Goal: Transaction & Acquisition: Purchase product/service

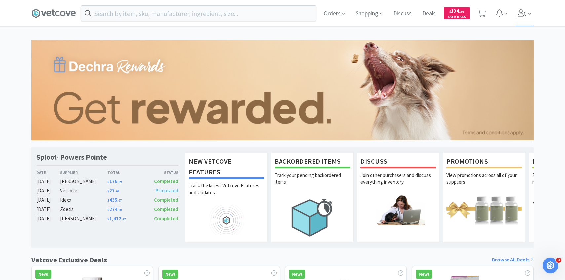
click at [522, 16] on icon at bounding box center [522, 12] width 9 height 7
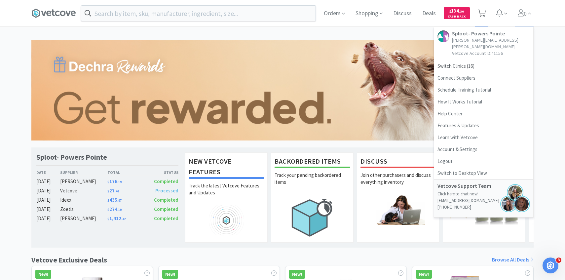
click at [484, 5] on span at bounding box center [482, 13] width 14 height 26
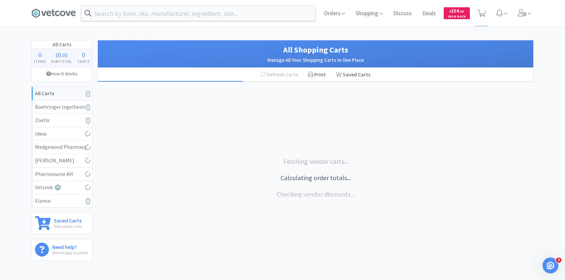
select select "2"
select select "1"
select select "4"
select select "1"
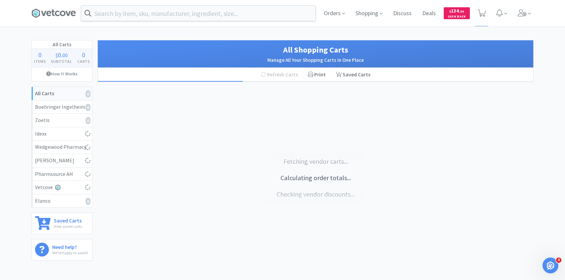
select select "2"
select select "1"
select select "2"
select select "1"
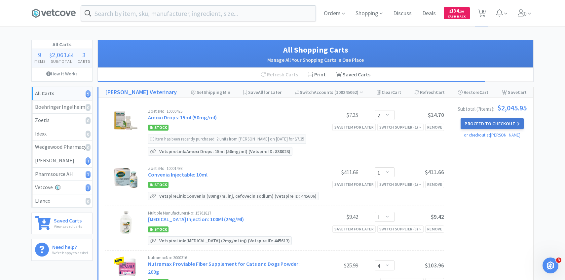
click at [469, 119] on button "Proceed to Checkout" at bounding box center [492, 123] width 63 height 11
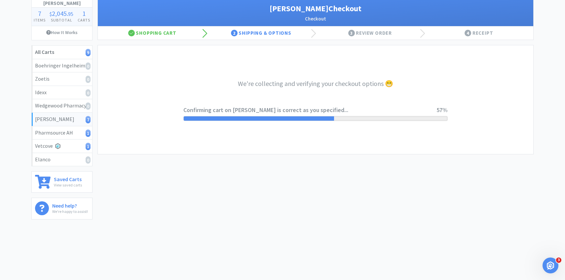
scroll to position [42, 0]
select select "1"
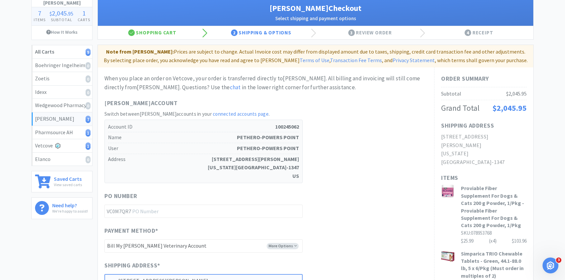
scroll to position [0, 0]
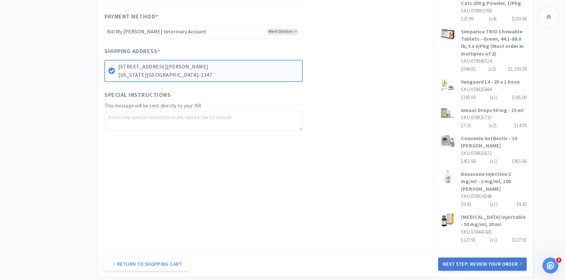
click at [486, 258] on button "Next Step: Review Your Order" at bounding box center [482, 264] width 89 height 13
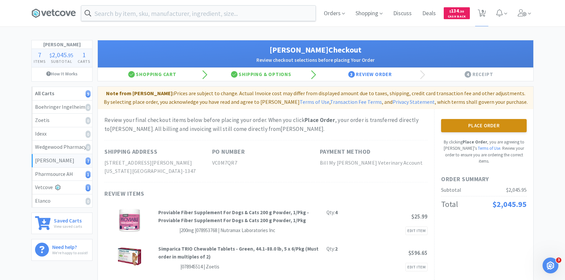
click at [507, 121] on button "Place Order" at bounding box center [484, 125] width 86 height 13
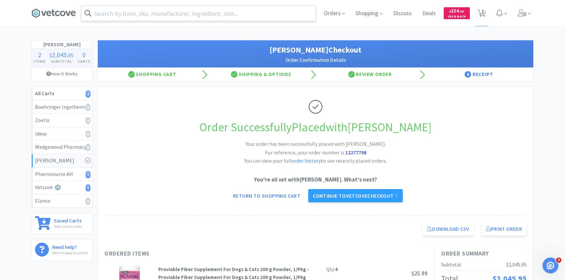
click at [185, 10] on input "text" at bounding box center [198, 13] width 234 height 15
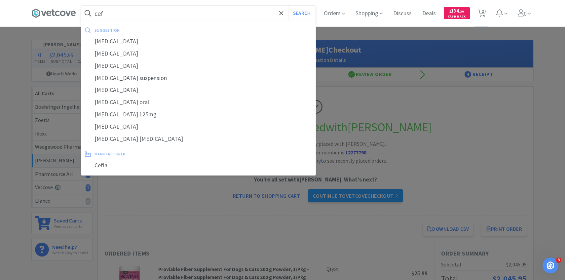
type input "cef"
click at [472, 29] on div at bounding box center [282, 140] width 565 height 280
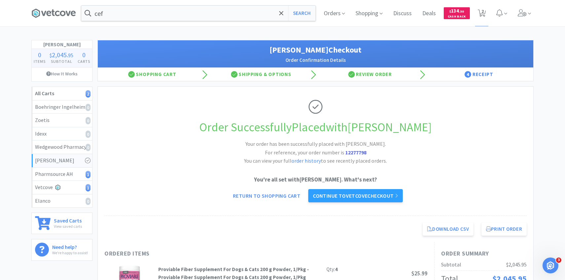
click at [489, 15] on div "Orders Shopping Discuss Discuss Deals Deals $ 134 . 30 Cash Back 2 2" at bounding box center [426, 13] width 215 height 26
click at [485, 15] on icon at bounding box center [482, 13] width 8 height 7
select select "2"
select select "1"
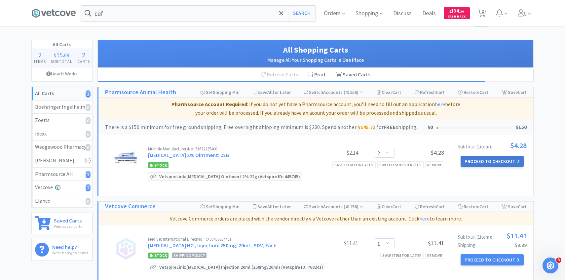
click at [507, 159] on button "Proceed to Checkout" at bounding box center [492, 161] width 63 height 11
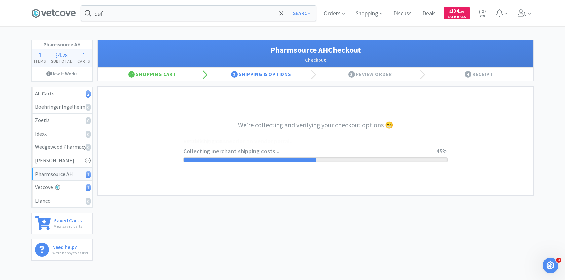
select select "1001"
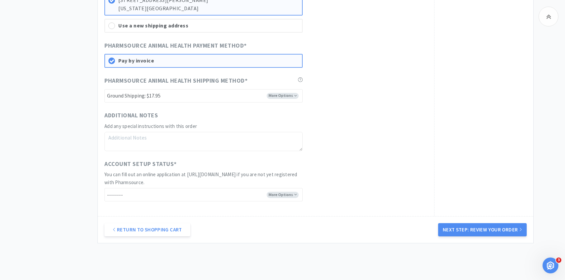
scroll to position [425, 0]
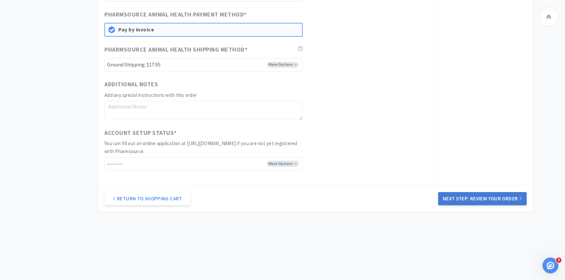
click at [477, 200] on button "Next Step: Review Your Order" at bounding box center [482, 198] width 89 height 13
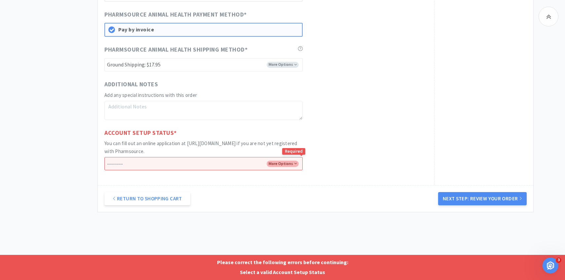
click at [283, 157] on select "-------- I already have an account with Pharmsource I've submitted an online ap…" at bounding box center [203, 163] width 198 height 13
select select "has_account"
click at [104, 157] on select "-------- I already have an account with Pharmsource I've submitted an online ap…" at bounding box center [203, 163] width 198 height 13
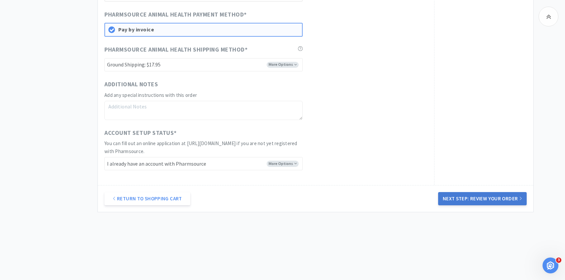
click at [455, 194] on button "Next Step: Review Your Order" at bounding box center [482, 198] width 89 height 13
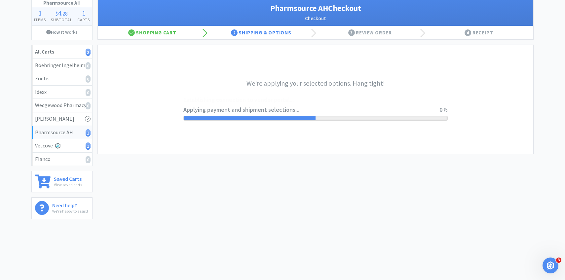
scroll to position [0, 0]
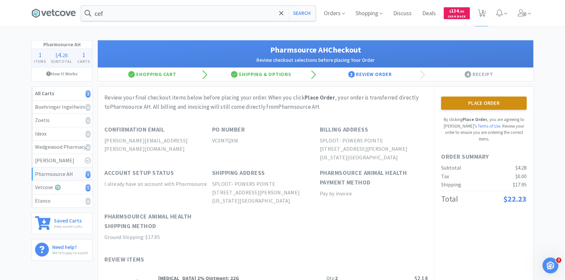
click at [452, 107] on button "Place Order" at bounding box center [484, 103] width 86 height 13
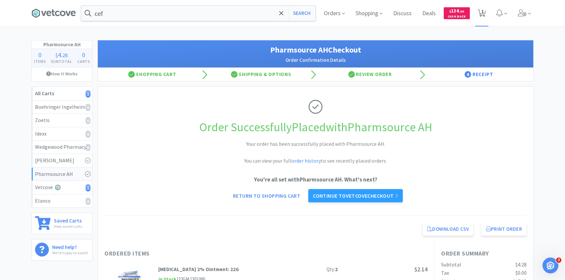
click at [483, 13] on span "1" at bounding box center [483, 11] width 2 height 26
select select "1"
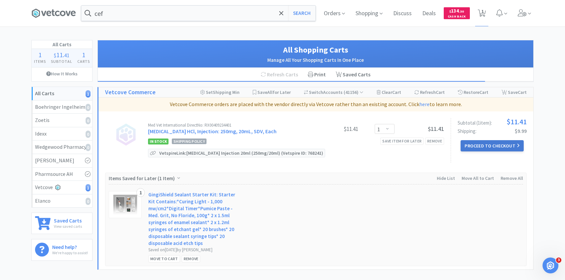
click at [479, 142] on button "Proceed to Checkout" at bounding box center [492, 145] width 63 height 11
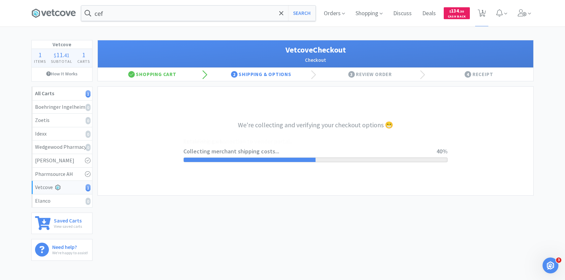
select select "2489"
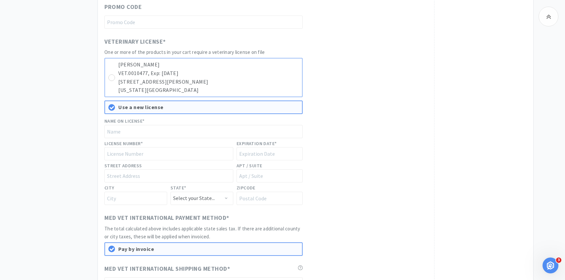
click at [259, 78] on p "5687 Barnes Rd, 100" at bounding box center [208, 82] width 181 height 9
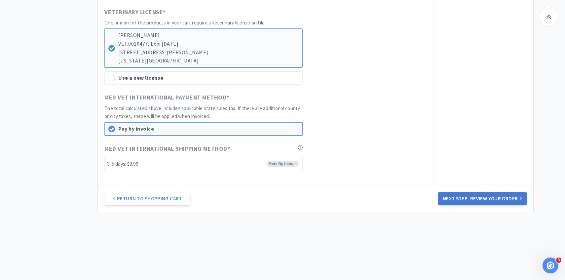
click at [489, 202] on button "Next Step: Review Your Order" at bounding box center [482, 198] width 89 height 13
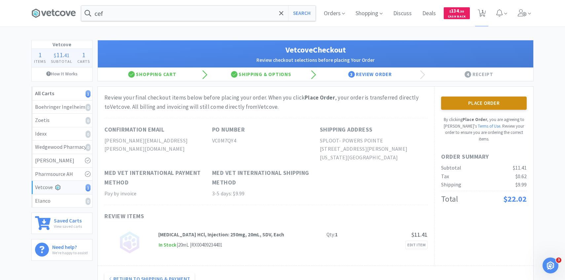
click at [466, 103] on button "Place Order" at bounding box center [484, 103] width 86 height 13
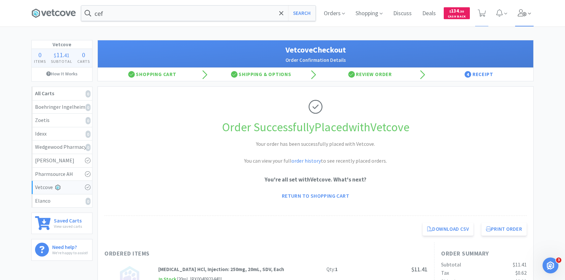
click at [524, 14] on icon at bounding box center [522, 12] width 9 height 7
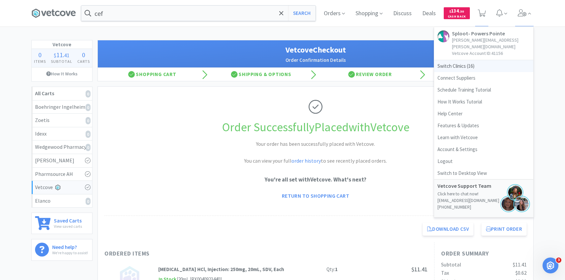
click at [484, 60] on span "Switch Clinics ( 16 )" at bounding box center [483, 66] width 99 height 12
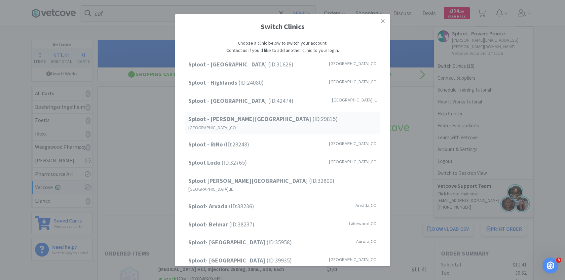
scroll to position [84, 0]
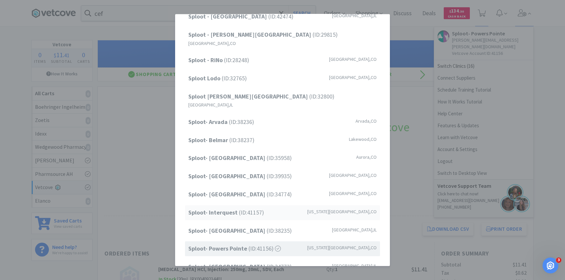
click at [252, 208] on span "Sploot- Interquest (ID: 41157 )" at bounding box center [226, 213] width 76 height 10
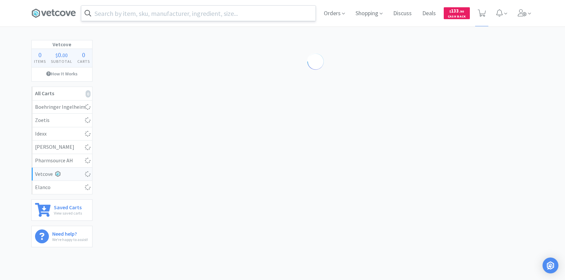
click at [219, 14] on input "text" at bounding box center [198, 13] width 234 height 15
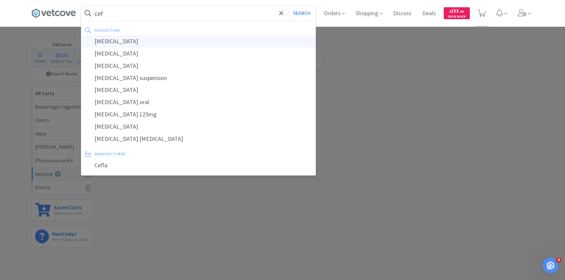
click at [204, 38] on div "[MEDICAL_DATA]" at bounding box center [198, 41] width 234 height 12
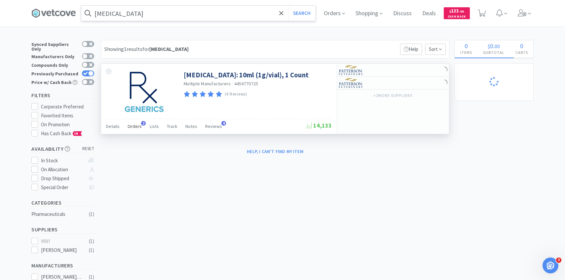
click at [139, 126] on span "Orders" at bounding box center [135, 126] width 14 height 6
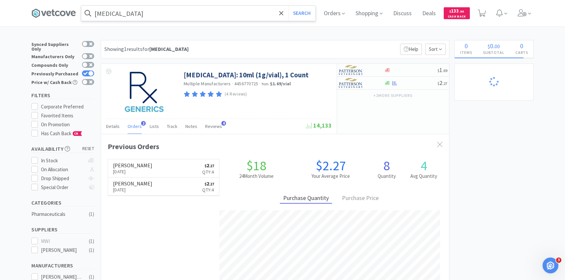
scroll to position [171, 348]
click at [196, 9] on input "[MEDICAL_DATA]" at bounding box center [198, 13] width 234 height 15
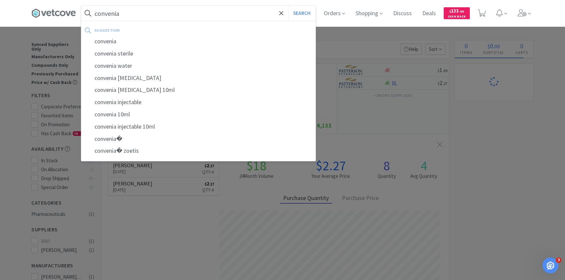
type input "convenia"
click at [288, 6] on button "Search" at bounding box center [301, 13] width 27 height 15
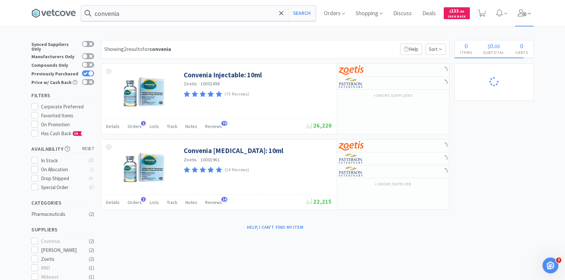
click at [523, 12] on icon at bounding box center [522, 12] width 9 height 7
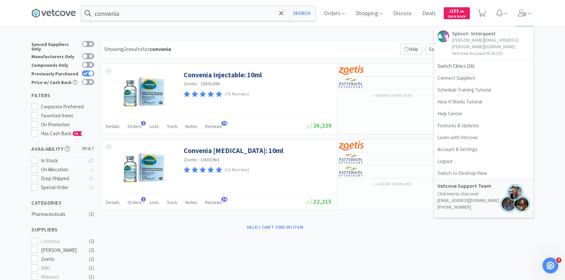
click at [290, 33] on div "convenia Search Orders Shopping Discuss Discuss Deals Deals $ 133 . 90 Cash Bac…" at bounding box center [282, 197] width 565 height 395
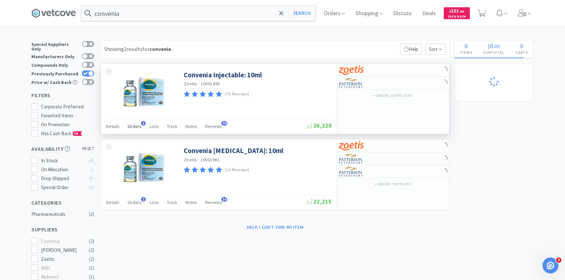
click at [132, 126] on span "Orders" at bounding box center [135, 126] width 14 height 6
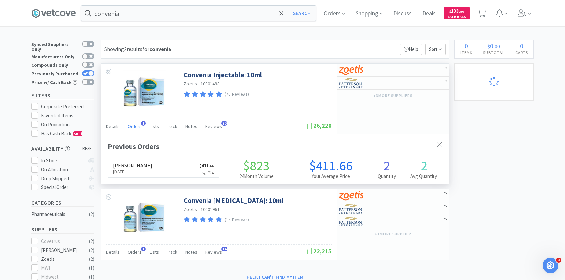
scroll to position [171, 348]
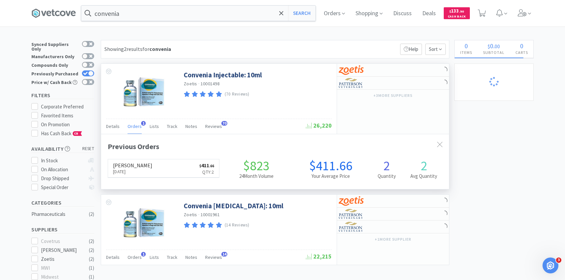
click at [132, 126] on span "Orders" at bounding box center [135, 126] width 14 height 6
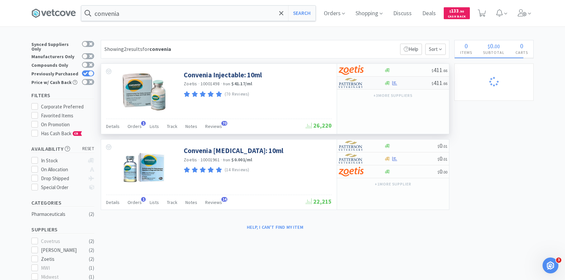
click at [366, 87] on div at bounding box center [357, 82] width 36 height 11
select select "1"
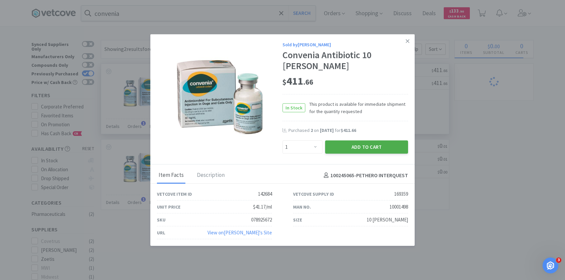
click at [355, 141] on button "Add to Cart" at bounding box center [366, 147] width 83 height 13
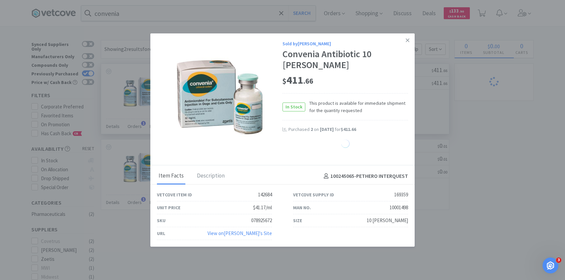
select select "1"
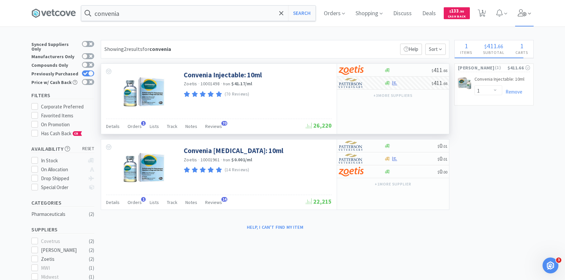
click at [518, 20] on span at bounding box center [524, 13] width 19 height 26
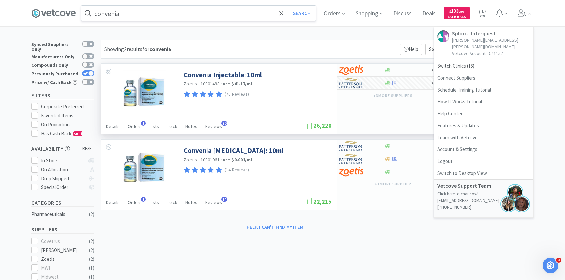
click at [210, 11] on input "convenia" at bounding box center [198, 13] width 234 height 15
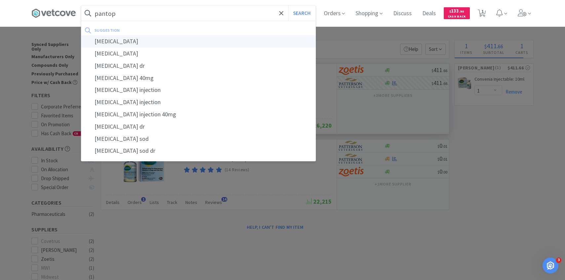
click at [202, 39] on div "pantoprazole" at bounding box center [198, 41] width 234 height 12
type input "pantoprazole"
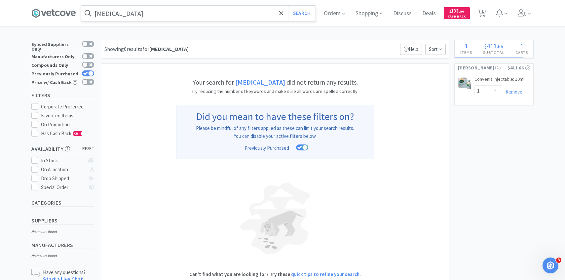
click at [221, 16] on input "pantoprazole" at bounding box center [198, 13] width 234 height 15
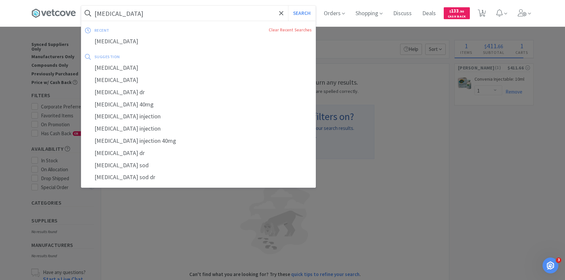
click at [70, 85] on div at bounding box center [282, 140] width 565 height 280
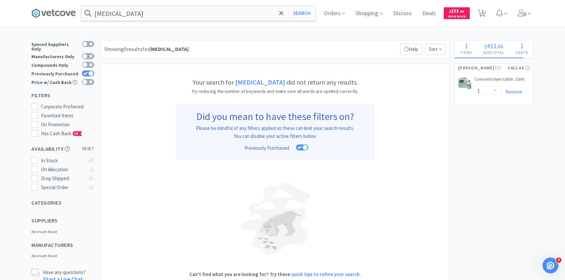
click at [91, 71] on div at bounding box center [90, 73] width 5 height 5
checkbox input "false"
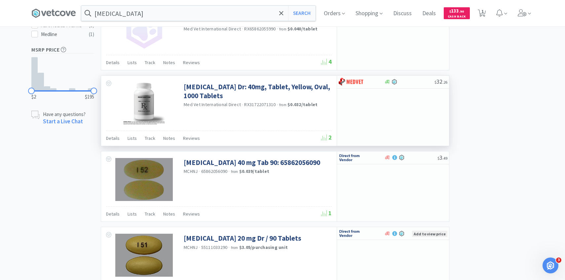
scroll to position [183, 0]
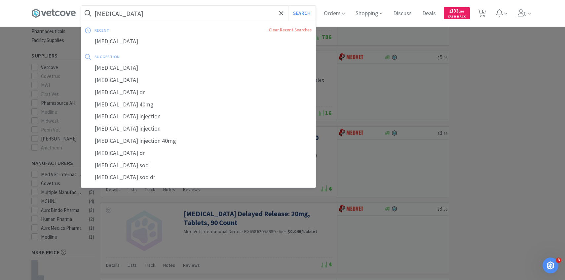
click at [171, 15] on input "pantoprazole" at bounding box center [198, 13] width 234 height 15
click at [170, 15] on input "pantoprazole" at bounding box center [198, 13] width 234 height 15
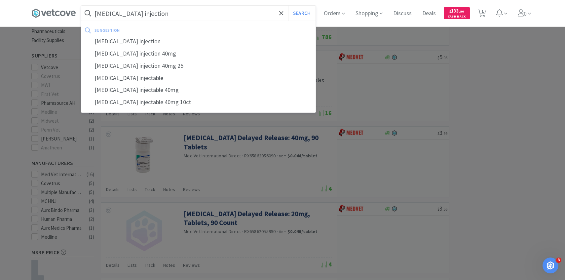
type input "[MEDICAL_DATA] injection"
click at [288, 6] on button "Search" at bounding box center [301, 13] width 27 height 15
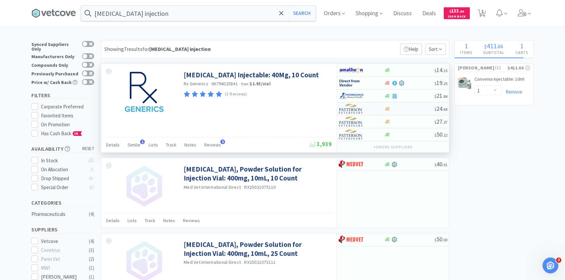
click at [368, 112] on div at bounding box center [357, 108] width 36 height 11
select select "1"
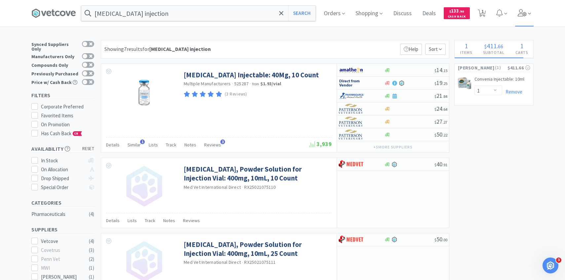
click at [518, 7] on span at bounding box center [524, 13] width 19 height 26
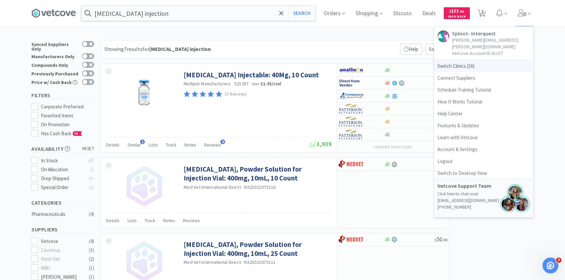
click at [478, 60] on span "Switch Clinics ( 16 )" at bounding box center [483, 66] width 99 height 12
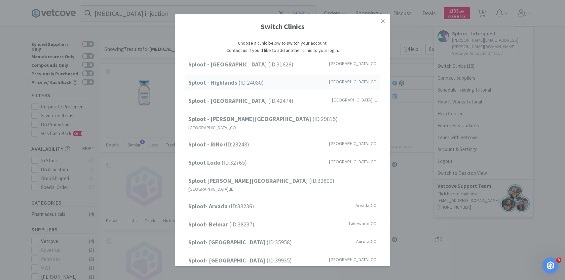
click at [289, 82] on div "Sploot - Highlands (ID: 24080 ) Denver , CO" at bounding box center [282, 82] width 195 height 15
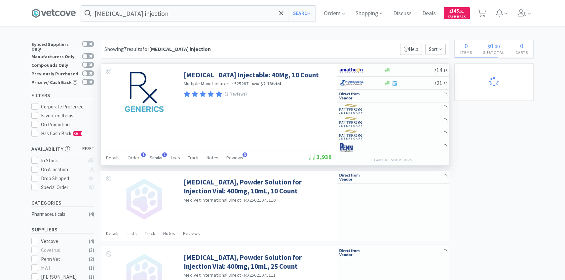
select select "6"
select select "2"
select select "1"
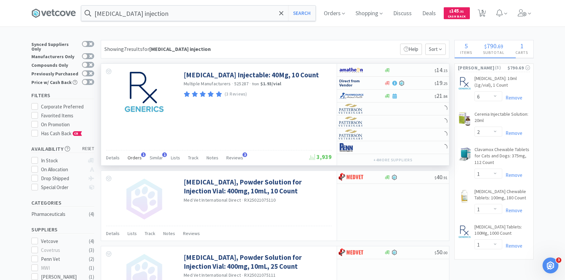
click at [128, 154] on div "Orders 1" at bounding box center [135, 158] width 14 height 13
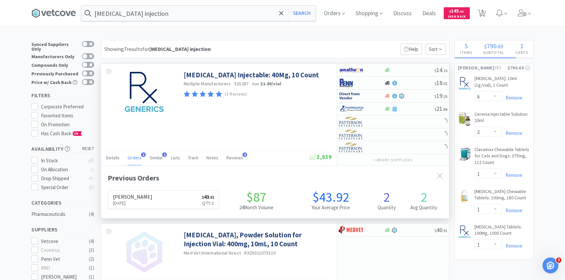
scroll to position [171, 348]
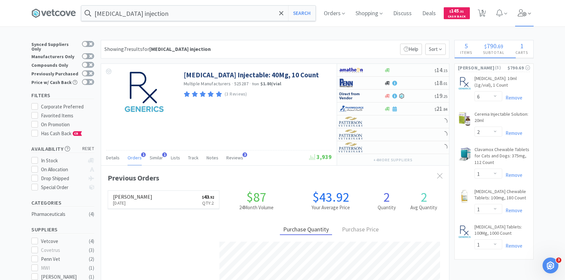
click at [531, 8] on span at bounding box center [524, 13] width 19 height 26
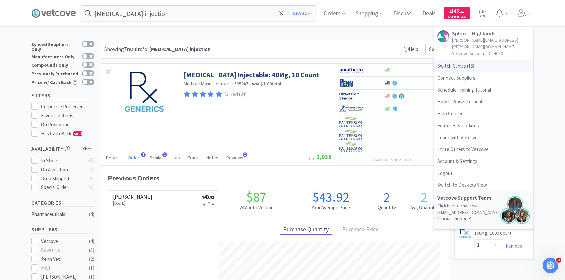
click at [476, 60] on span "Switch Clinics ( 16 )" at bounding box center [483, 66] width 99 height 12
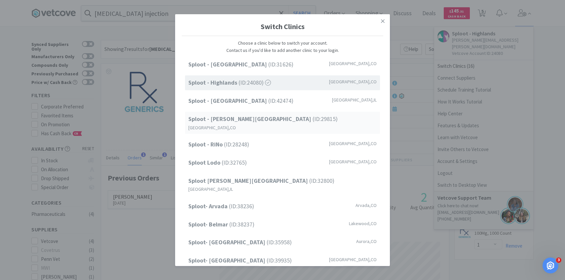
scroll to position [84, 0]
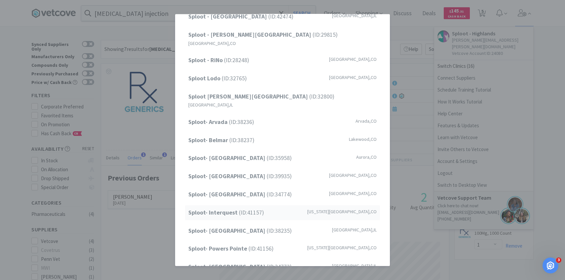
click at [262, 208] on span "Sploot- Interquest (ID: 41157 )" at bounding box center [226, 213] width 76 height 10
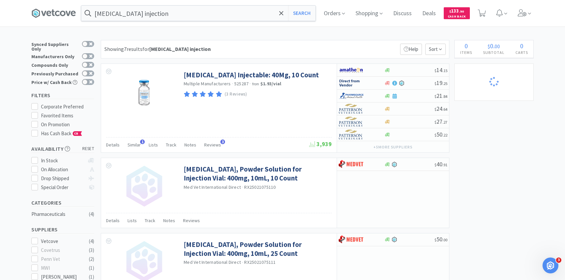
select select "1"
click at [518, 15] on icon at bounding box center [522, 12] width 9 height 7
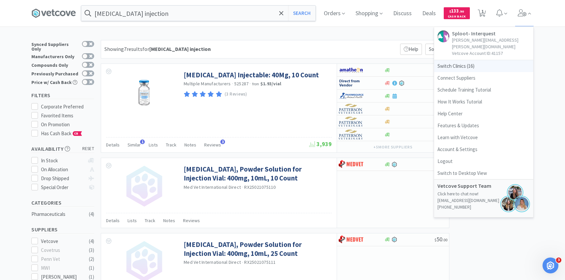
click at [478, 60] on span "Switch Clinics ( 16 )" at bounding box center [483, 66] width 99 height 12
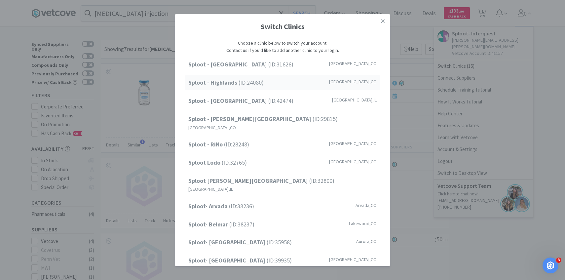
click at [276, 84] on div "Sploot - Highlands (ID: 24080 ) Denver , CO" at bounding box center [282, 82] width 195 height 15
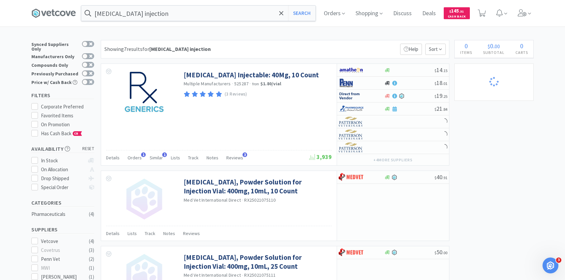
select select "6"
select select "2"
select select "1"
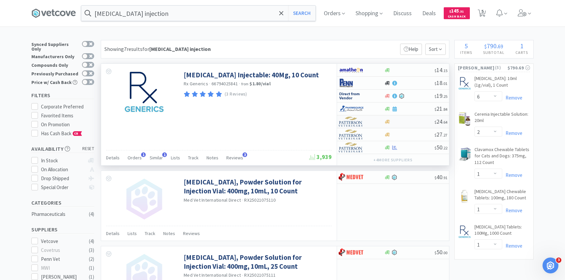
click at [369, 120] on div at bounding box center [357, 121] width 36 height 11
select select "1"
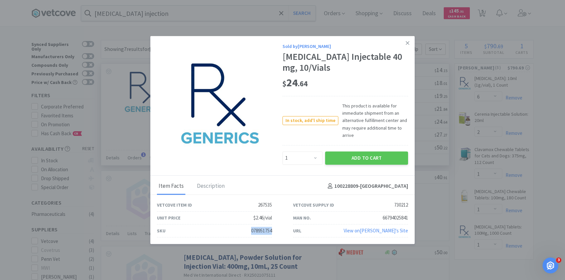
drag, startPoint x: 274, startPoint y: 228, endPoint x: 236, endPoint y: 228, distance: 38.0
click at [236, 228] on div "SKU 078951754" at bounding box center [214, 230] width 136 height 13
copy div "078951754"
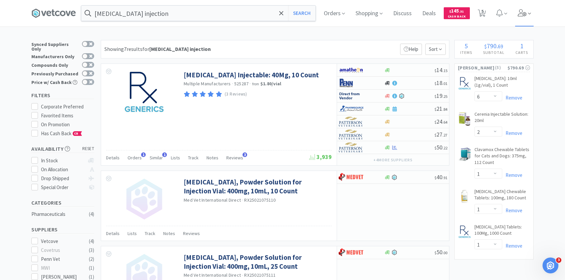
click at [519, 19] on span at bounding box center [524, 13] width 19 height 26
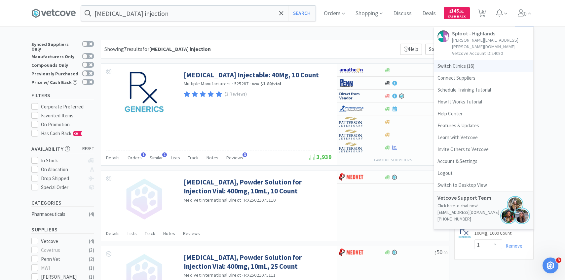
click at [460, 61] on span "Switch Clinics ( 16 )" at bounding box center [483, 66] width 99 height 12
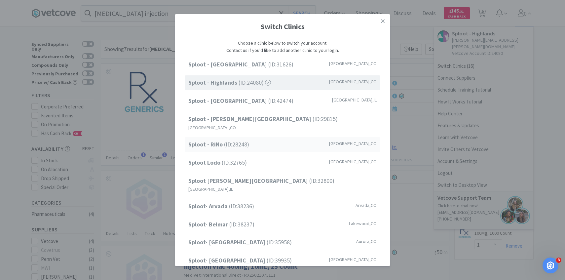
scroll to position [84, 0]
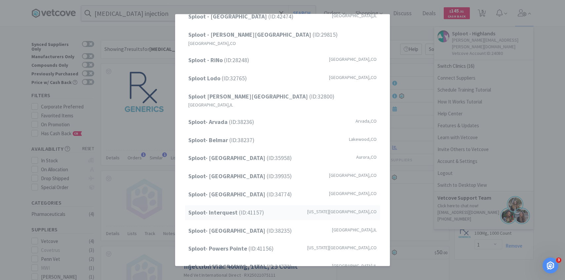
click at [247, 208] on span "Sploot- Interquest (ID: 41157 )" at bounding box center [226, 213] width 76 height 10
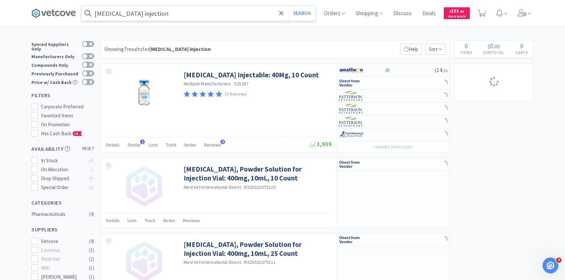
click at [145, 15] on input "[MEDICAL_DATA] injection" at bounding box center [198, 13] width 234 height 15
select select "1"
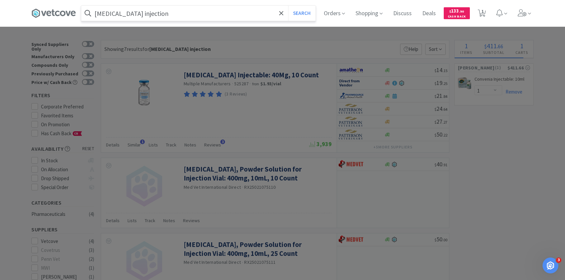
click at [174, 13] on input "[MEDICAL_DATA] injection" at bounding box center [198, 13] width 234 height 15
paste input "078951754"
type input "078951754"
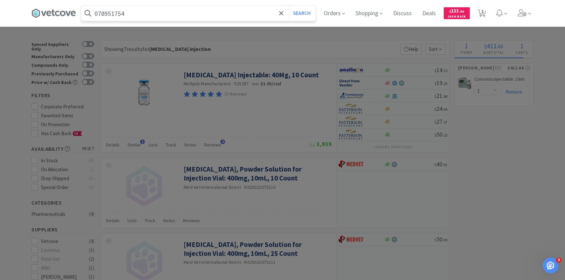
click at [288, 6] on button "Search" at bounding box center [301, 13] width 27 height 15
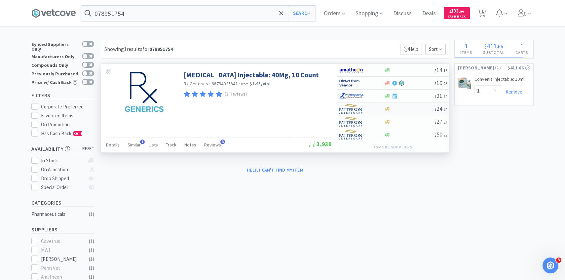
click at [359, 107] on img at bounding box center [351, 109] width 25 height 10
select select "1"
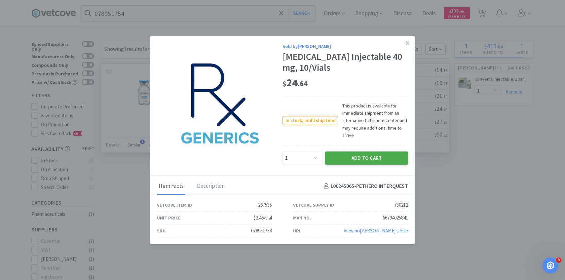
click at [368, 159] on button "Add to Cart" at bounding box center [366, 157] width 83 height 13
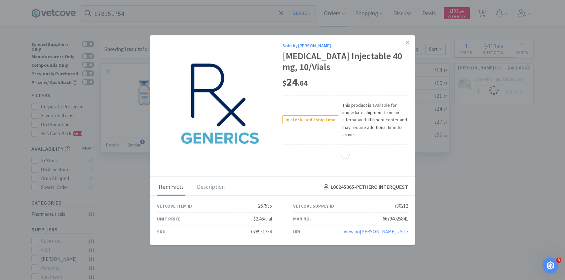
select select "1"
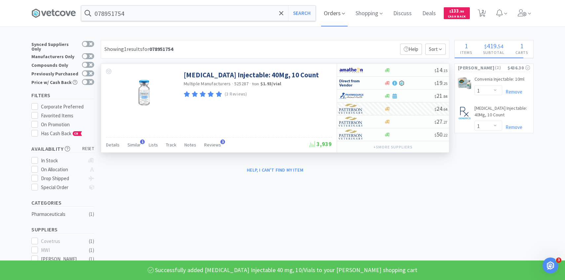
click at [340, 16] on span "Orders" at bounding box center [334, 13] width 26 height 26
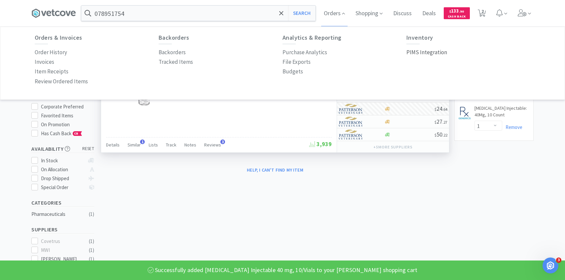
click at [413, 56] on p "PIMS Integration" at bounding box center [427, 52] width 41 height 9
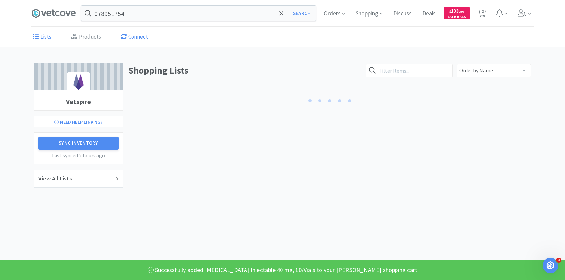
click at [87, 33] on link "Products" at bounding box center [85, 37] width 33 height 20
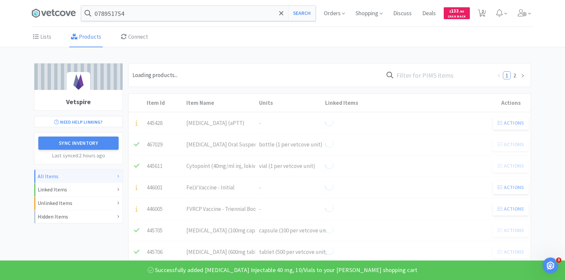
click at [451, 77] on input "text" at bounding box center [438, 74] width 109 height 15
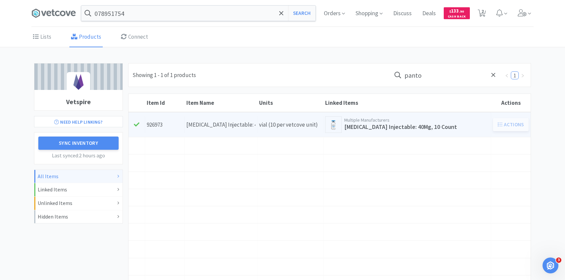
type input "panto"
click at [261, 122] on div "Units vial (10 per vetcove unit)" at bounding box center [291, 124] width 66 height 17
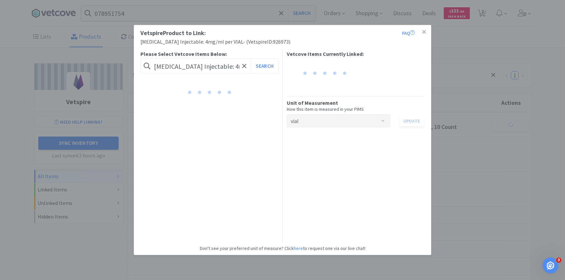
scroll to position [0, 28]
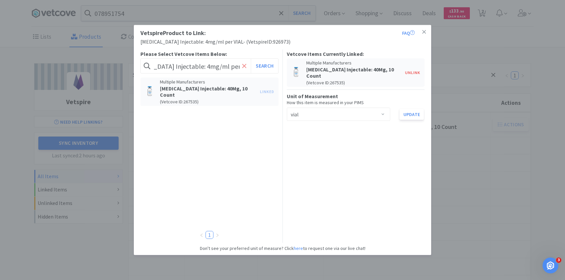
click at [243, 63] on icon at bounding box center [244, 65] width 4 height 7
paste input "078951754"
type input "078951754"
click at [267, 64] on button "Search" at bounding box center [264, 66] width 27 height 15
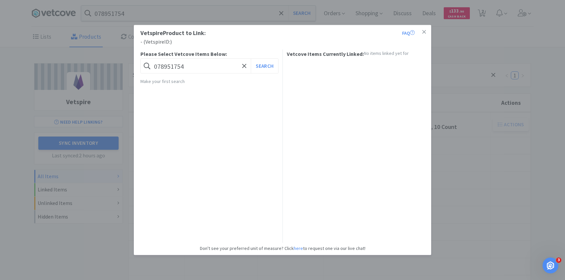
click at [465, 126] on div "Vetspire Product to Link: FAQ - ( Vetspire ID: ) Please Select Vetcove Items Be…" at bounding box center [282, 140] width 565 height 280
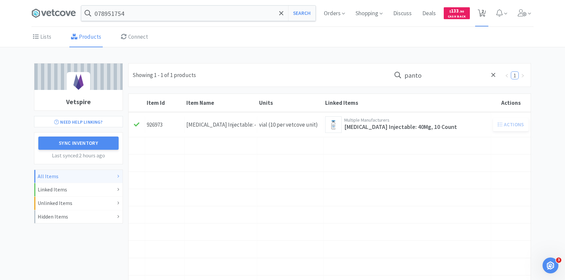
click at [477, 21] on span "2" at bounding box center [482, 13] width 14 height 26
select select "1"
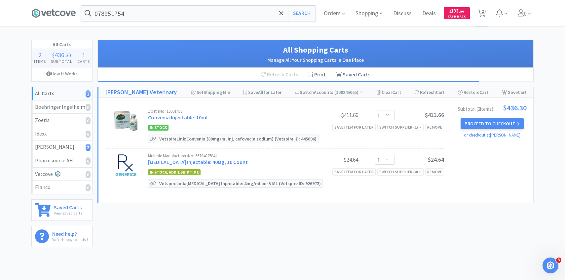
click at [512, 16] on div "Orders Shopping Discuss Discuss Deals Deals $ 133 . 90 Cash Back 2 2" at bounding box center [426, 13] width 215 height 26
click at [519, 16] on icon at bounding box center [522, 12] width 9 height 7
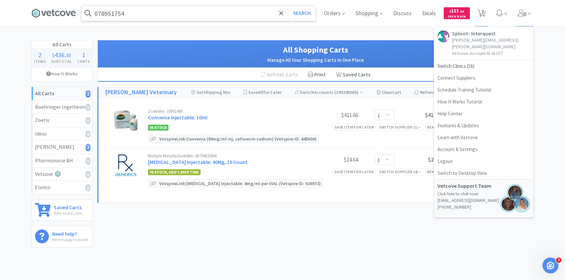
click at [218, 15] on input "078951754" at bounding box center [198, 13] width 234 height 15
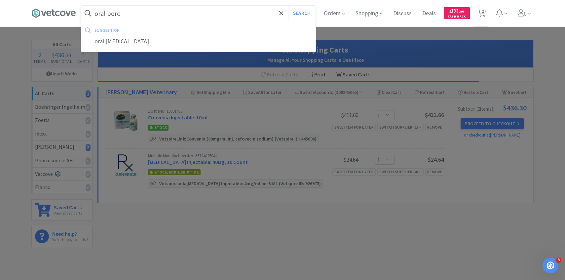
type input "oral bord"
click at [288, 6] on button "Search" at bounding box center [301, 13] width 27 height 15
select select "1"
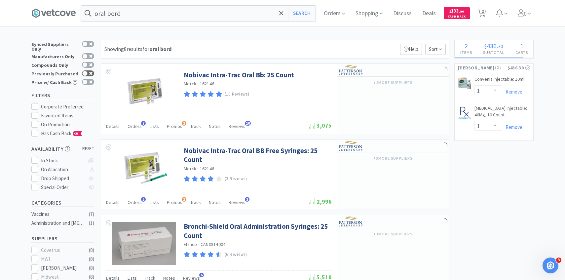
click at [90, 72] on icon at bounding box center [90, 73] width 3 height 3
checkbox input "true"
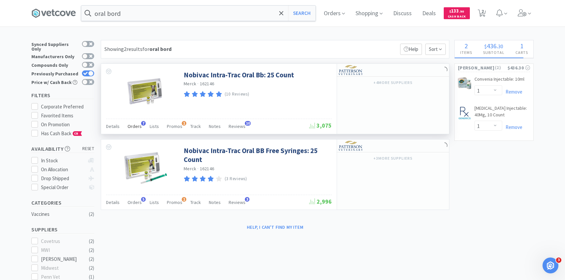
click at [131, 131] on div "Orders 7" at bounding box center [135, 127] width 14 height 13
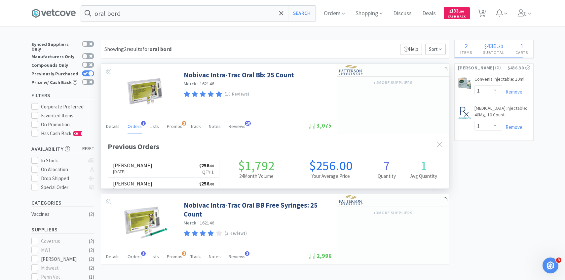
scroll to position [171, 348]
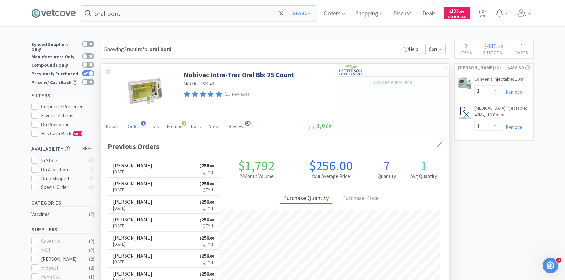
click at [132, 131] on div "Orders 7" at bounding box center [135, 127] width 14 height 13
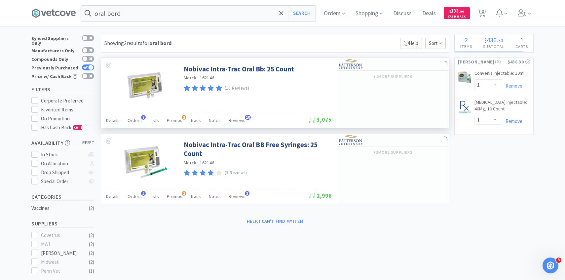
scroll to position [0, 0]
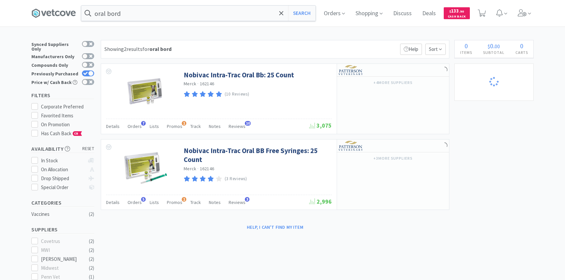
select select "1"
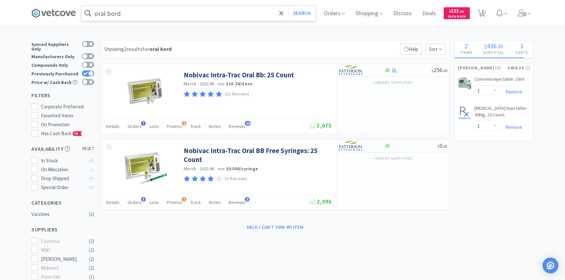
click at [233, 17] on input "oral bord" at bounding box center [198, 13] width 234 height 15
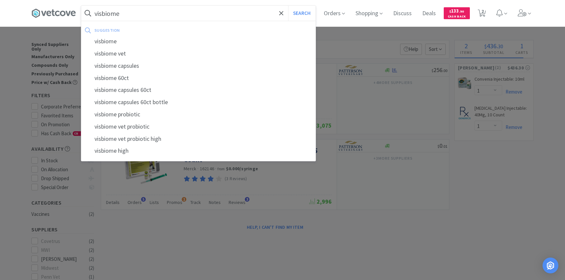
click at [288, 6] on button "Search" at bounding box center [301, 13] width 27 height 15
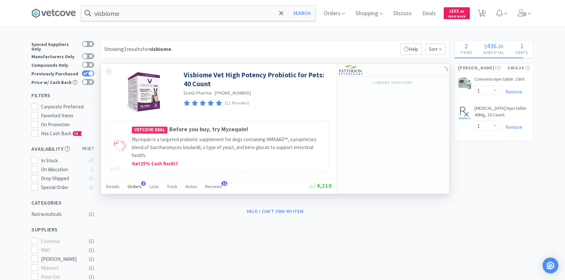
click at [139, 184] on span "Orders" at bounding box center [135, 186] width 14 height 6
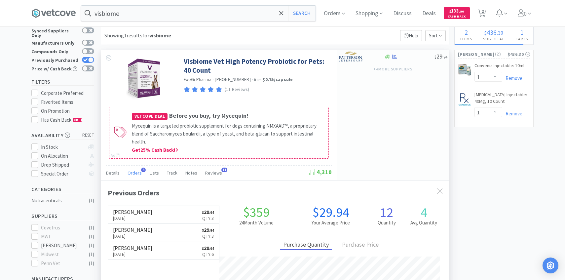
scroll to position [171, 348]
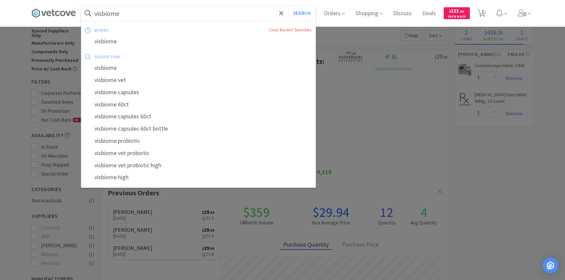
click at [159, 17] on input "visbiome" at bounding box center [198, 13] width 234 height 15
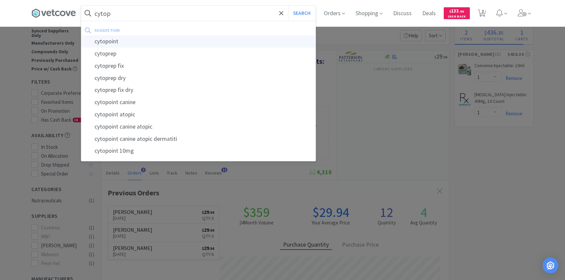
click at [154, 43] on div "cytopoint" at bounding box center [198, 41] width 234 height 12
type input "cytopoint"
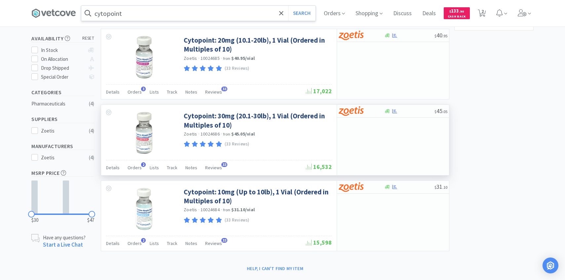
scroll to position [119, 0]
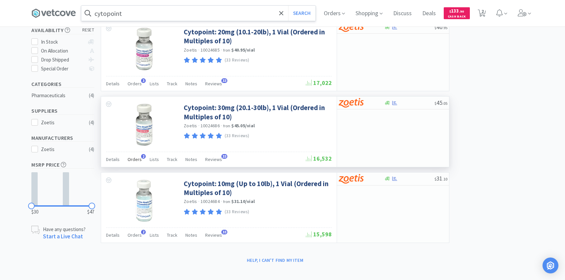
click at [136, 160] on span "Orders" at bounding box center [135, 159] width 14 height 6
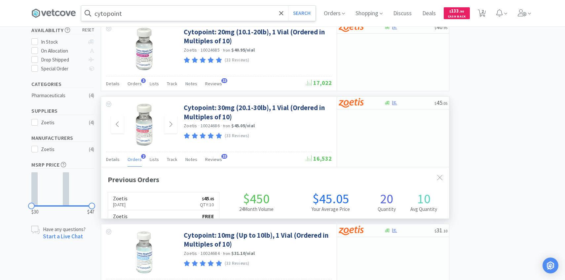
scroll to position [171, 348]
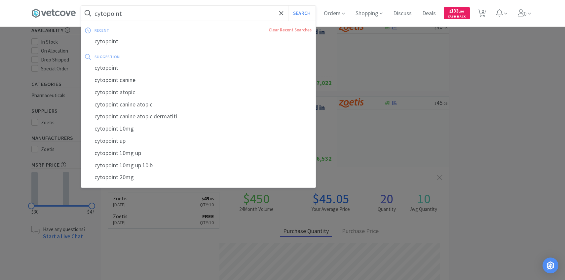
click at [123, 15] on input "cytopoint" at bounding box center [198, 13] width 234 height 15
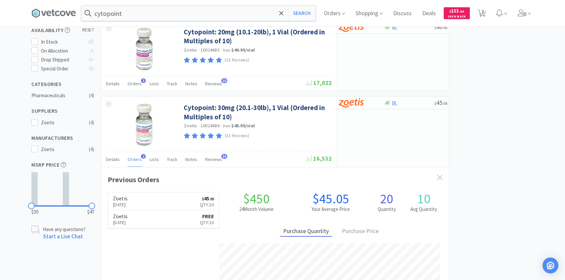
click at [450, 161] on div at bounding box center [282, 140] width 565 height 280
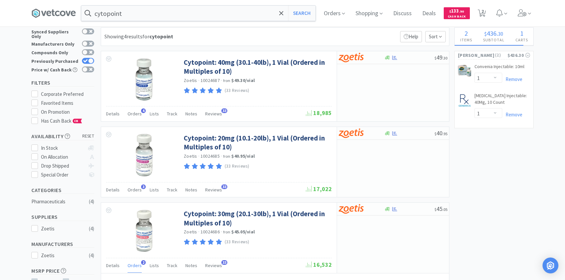
scroll to position [3, 0]
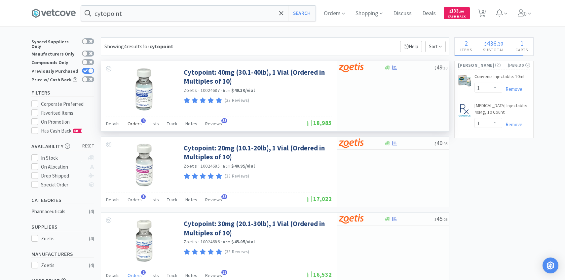
click at [136, 129] on div "Orders 4" at bounding box center [135, 124] width 14 height 13
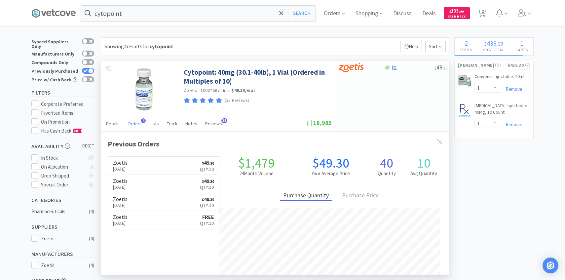
scroll to position [171, 348]
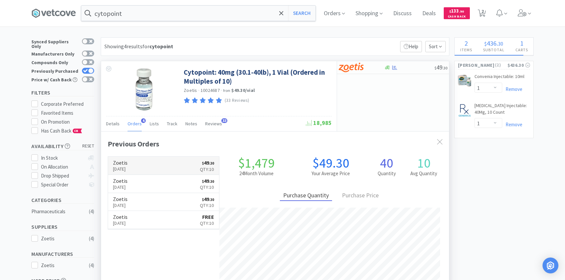
click at [182, 165] on link "Zoetis Sep 2nd, 2025 $ 49 . 30 Qty: 10" at bounding box center [163, 166] width 111 height 18
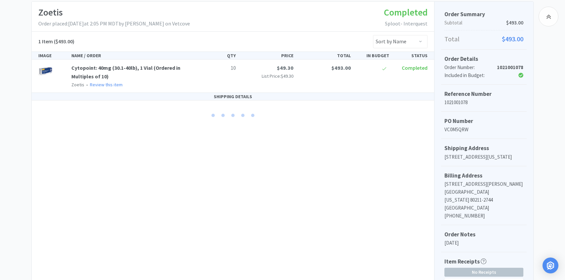
scroll to position [226, 0]
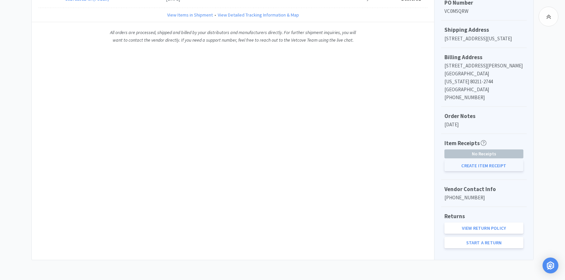
click at [482, 168] on button "Create Item Receipt" at bounding box center [484, 165] width 79 height 11
select select "10"
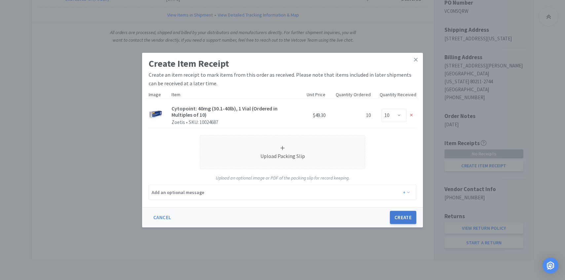
click at [407, 217] on button "Create" at bounding box center [403, 217] width 26 height 13
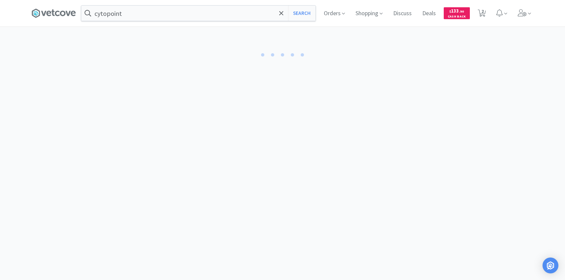
select select "10"
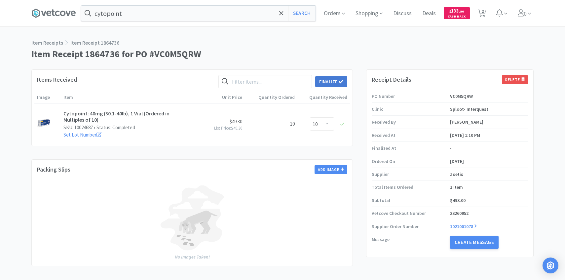
click at [329, 81] on button "Finalize" at bounding box center [331, 81] width 32 height 11
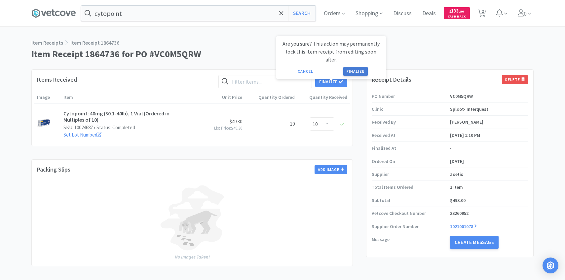
click at [361, 67] on button "Finalize" at bounding box center [356, 71] width 24 height 9
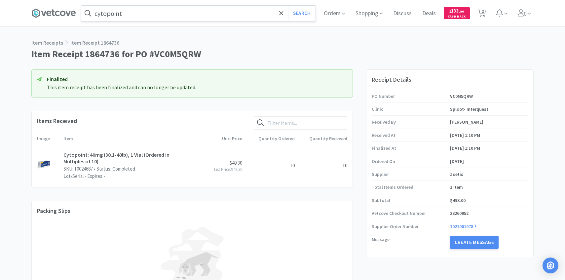
click at [212, 9] on input "cytopoint" at bounding box center [198, 13] width 234 height 15
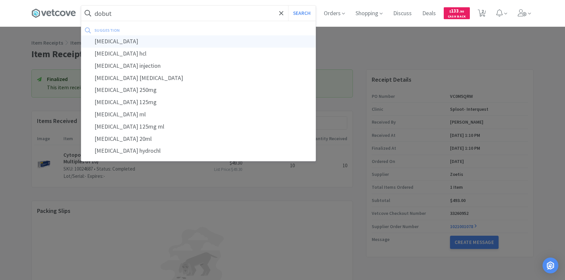
click at [220, 36] on div "dobutamine" at bounding box center [198, 41] width 234 height 12
type input "dobutamine"
select select "1"
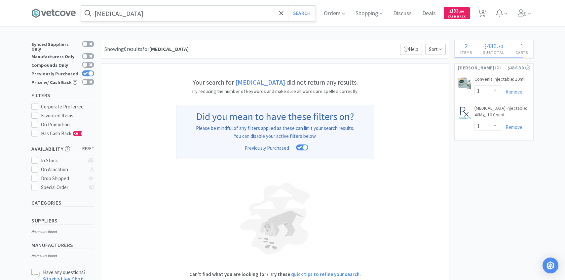
click at [88, 71] on div at bounding box center [90, 73] width 5 height 5
checkbox input "false"
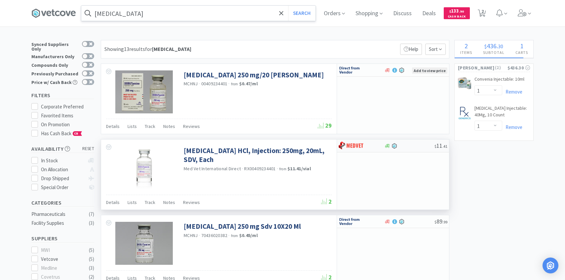
click at [377, 146] on div at bounding box center [361, 145] width 45 height 11
select select "1"
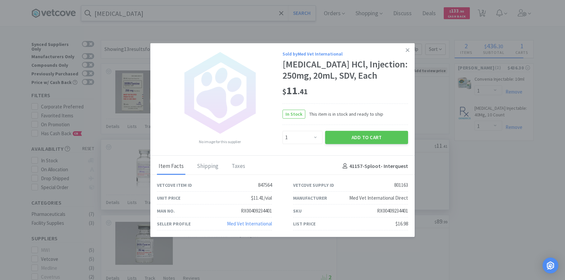
drag, startPoint x: 275, startPoint y: 212, endPoint x: 220, endPoint y: 212, distance: 54.9
click at [220, 212] on div "Man No. RX00409234401" at bounding box center [214, 211] width 136 height 13
copy div "RX00409234401"
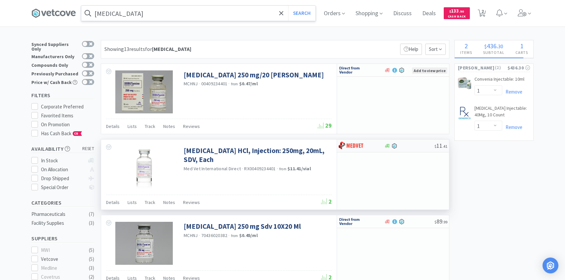
click at [360, 144] on img at bounding box center [351, 146] width 25 height 10
select select "1"
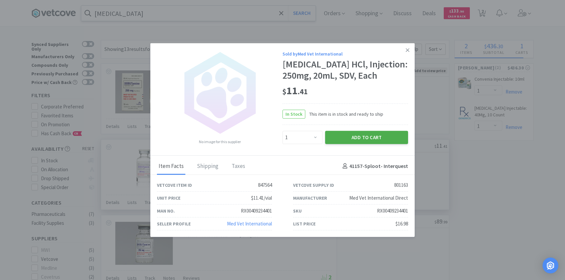
click at [380, 139] on button "Add to Cart" at bounding box center [366, 137] width 83 height 13
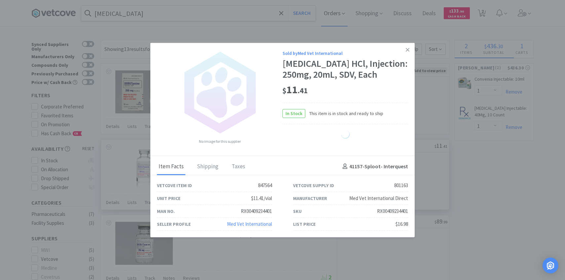
select select "1"
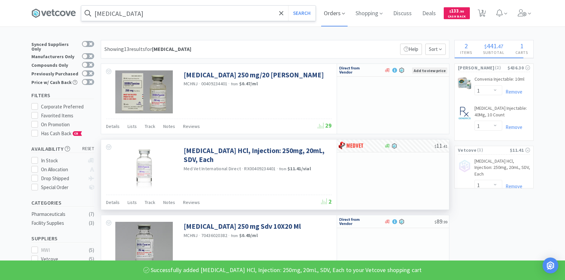
click at [336, 12] on span "Orders" at bounding box center [334, 13] width 26 height 26
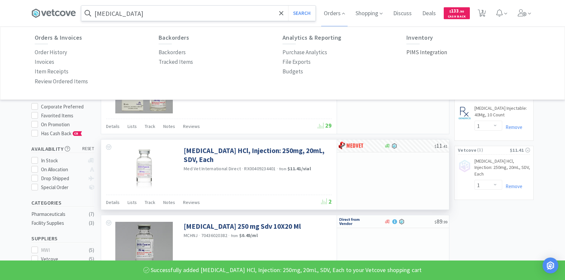
click at [414, 52] on p "PIMS Integration" at bounding box center [427, 52] width 41 height 9
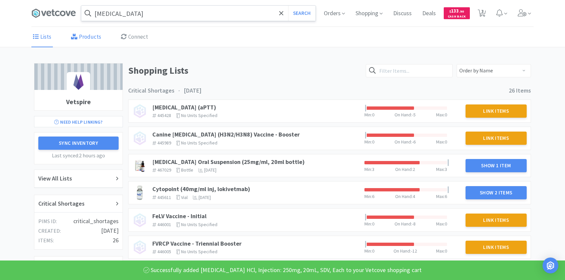
click at [98, 41] on link "Products" at bounding box center [85, 37] width 33 height 20
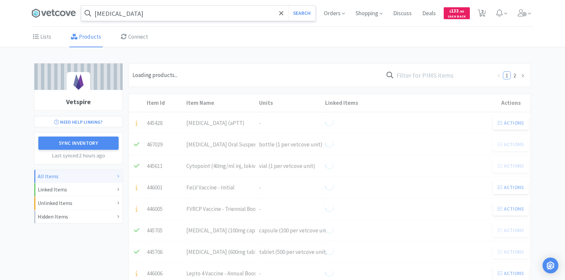
click at [444, 74] on input "text" at bounding box center [438, 74] width 109 height 15
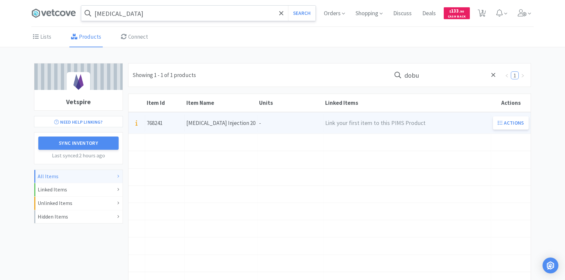
type input "dobu"
click at [282, 117] on div "Units -" at bounding box center [291, 123] width 66 height 17
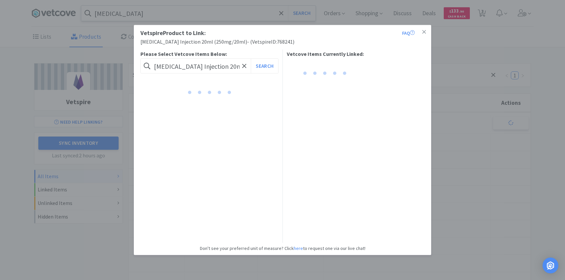
scroll to position [0, 30]
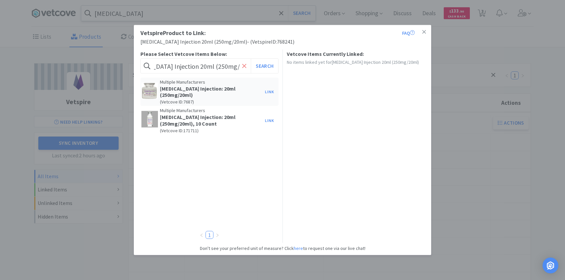
click at [246, 65] on icon at bounding box center [244, 65] width 4 height 7
paste input "RX00409234401"
type input "RX00409234401"
click at [273, 64] on button "Search" at bounding box center [264, 66] width 27 height 15
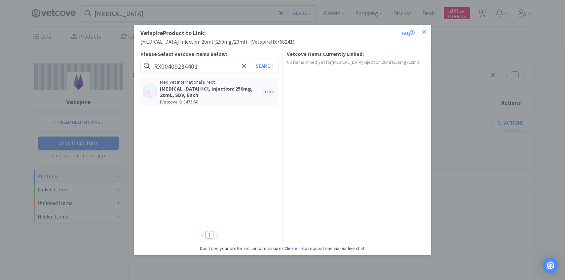
click at [274, 90] on button "Link" at bounding box center [270, 91] width 16 height 9
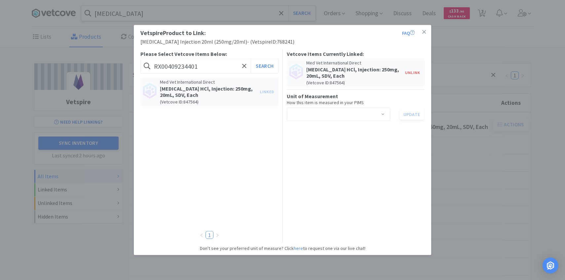
click at [327, 121] on div "Vetcove Items Currently Linked: Med Vet International Direct Dobutamine HCl, In…" at bounding box center [356, 141] width 138 height 185
click at [326, 116] on div "Select unit of measurement" at bounding box center [336, 114] width 91 height 13
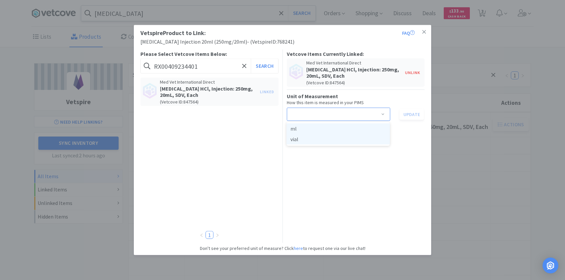
click at [326, 129] on li "ml" at bounding box center [338, 128] width 103 height 11
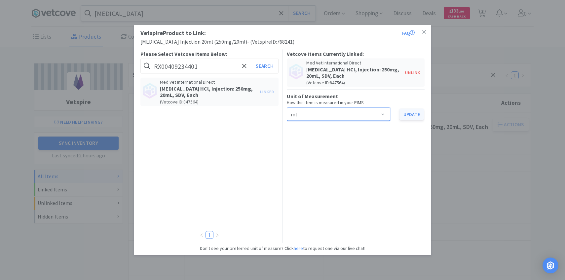
click at [414, 113] on button "Update" at bounding box center [412, 114] width 24 height 11
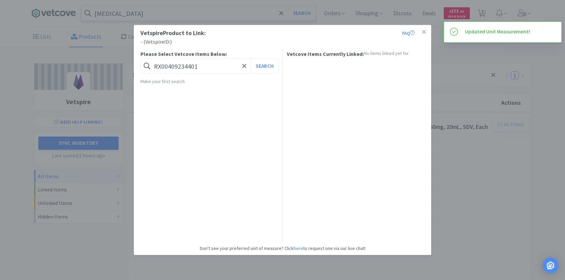
click at [484, 137] on div "Vetspire Product to Link: FAQ - ( Vetspire ID: ) Please Select Vetcove Items Be…" at bounding box center [282, 140] width 565 height 280
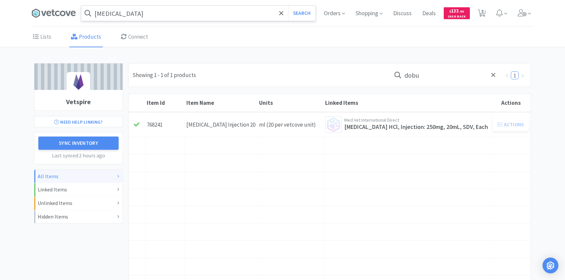
click at [490, 13] on div "Orders Shopping Discuss Discuss Deals Deals $ 133 . 90 Cash Back 3 3" at bounding box center [426, 13] width 215 height 26
click at [481, 12] on icon at bounding box center [482, 13] width 8 height 7
select select "1"
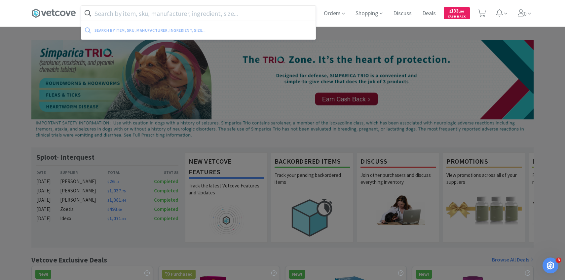
click at [216, 7] on input "text" at bounding box center [198, 13] width 234 height 15
click at [525, 12] on icon at bounding box center [522, 12] width 9 height 7
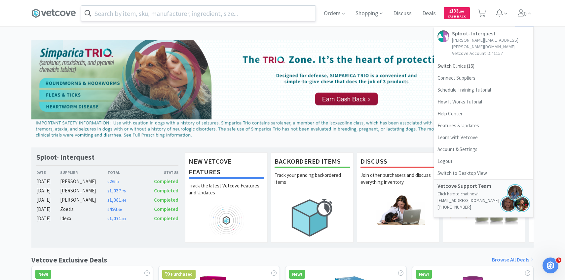
click at [198, 16] on input "text" at bounding box center [198, 13] width 234 height 15
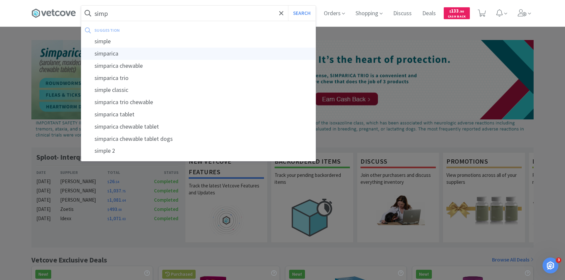
click at [176, 55] on div "simparica" at bounding box center [198, 54] width 234 height 12
type input "simparica"
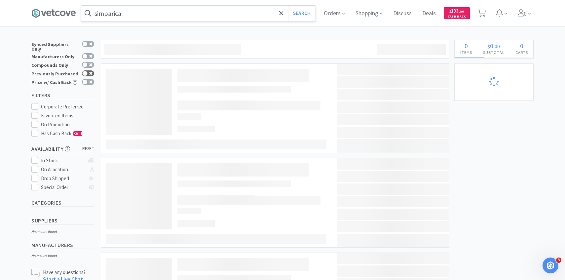
select select "1"
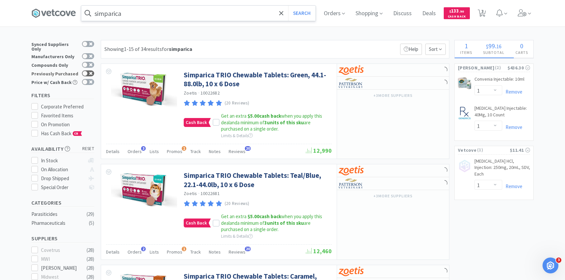
click at [87, 71] on div at bounding box center [84, 73] width 5 height 5
checkbox input "true"
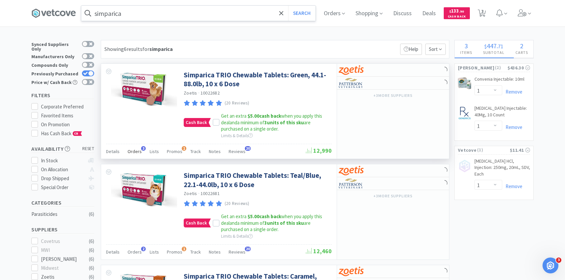
click at [136, 150] on span "Orders" at bounding box center [135, 151] width 14 height 6
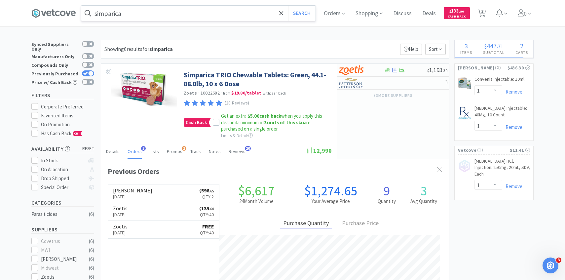
scroll to position [171, 348]
click at [340, 17] on span "Orders" at bounding box center [334, 13] width 26 height 26
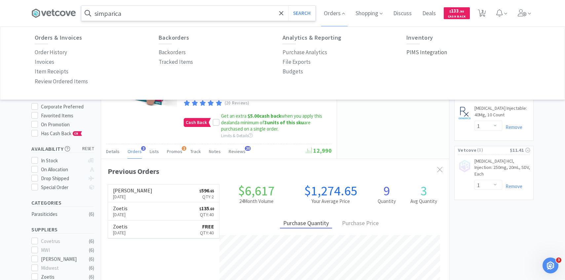
click at [433, 56] on p "PIMS Integration" at bounding box center [427, 52] width 41 height 9
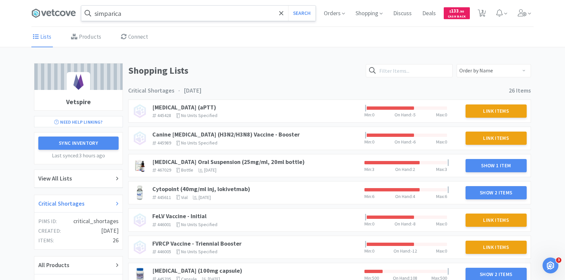
click at [94, 200] on div "Critical Shortages" at bounding box center [78, 204] width 80 height 10
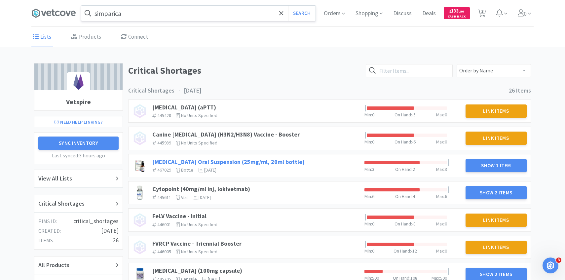
click at [274, 160] on link "[MEDICAL_DATA] Oral Suspension (25mg/ml, 20ml bottle)" at bounding box center [228, 162] width 152 height 8
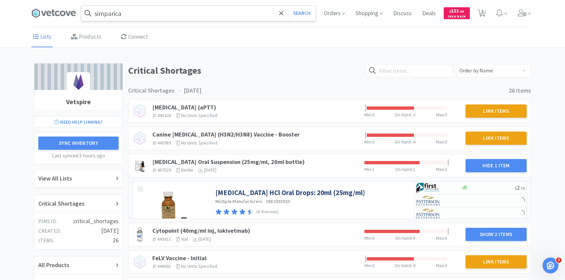
scroll to position [61, 0]
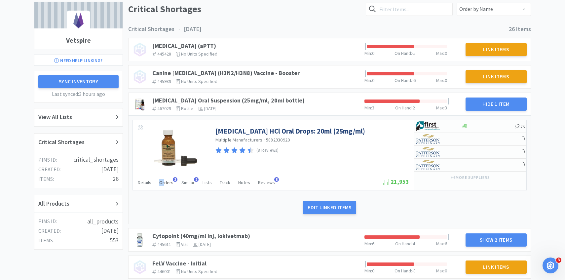
click at [165, 179] on div "Orders 2" at bounding box center [166, 183] width 14 height 13
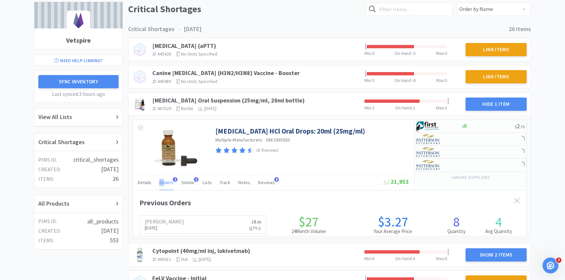
scroll to position [181, 394]
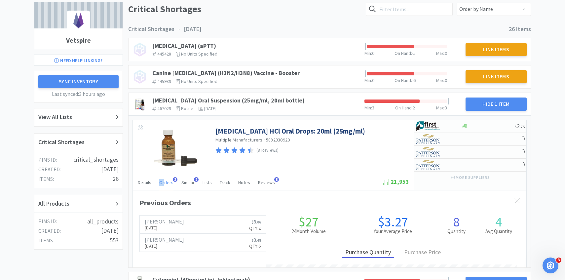
click at [165, 179] on div "Orders 2" at bounding box center [166, 183] width 14 height 13
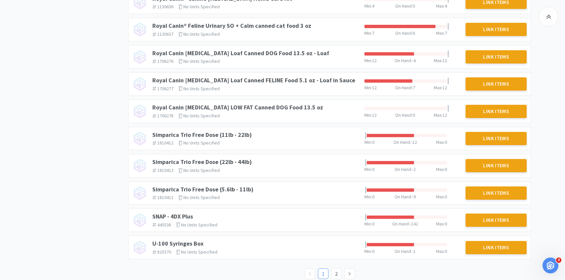
scroll to position [635, 0]
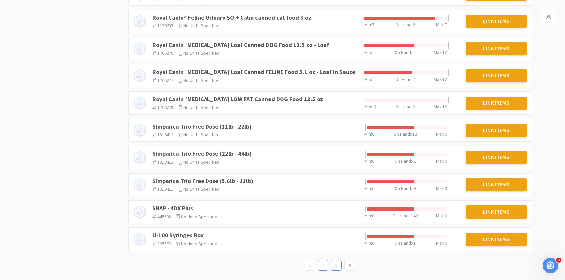
click at [336, 264] on link "2" at bounding box center [337, 266] width 10 height 10
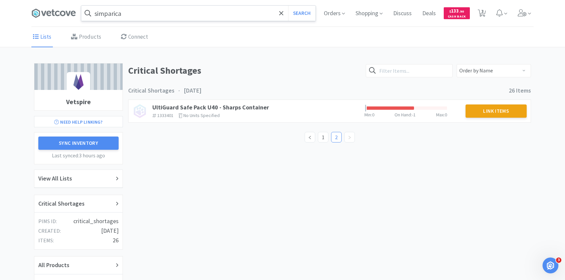
click at [145, 18] on input "simparica" at bounding box center [198, 13] width 234 height 15
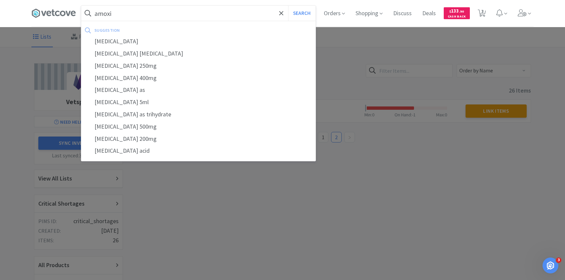
type input "amoxi"
click at [288, 6] on button "Search" at bounding box center [301, 13] width 27 height 15
select select "1"
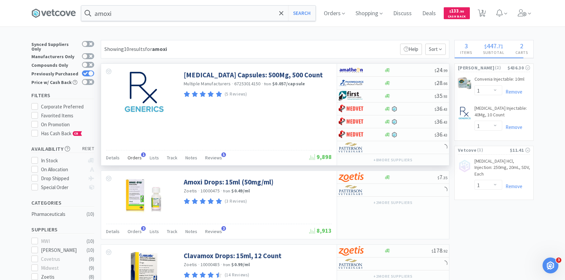
click at [138, 160] on span "Orders" at bounding box center [135, 158] width 14 height 6
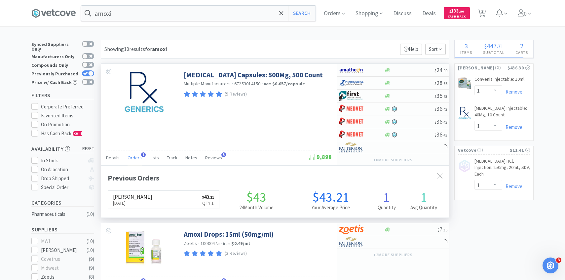
click at [139, 160] on span "Orders" at bounding box center [135, 158] width 14 height 6
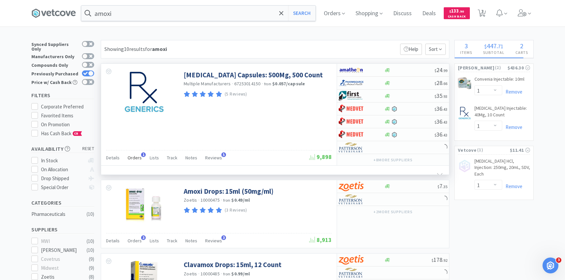
scroll to position [43, 0]
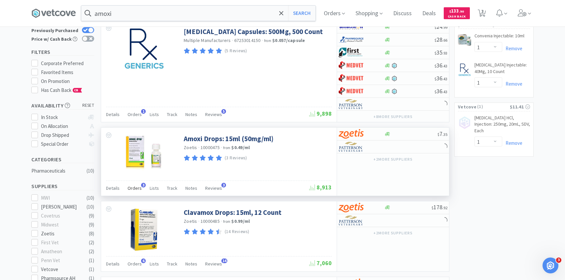
click at [140, 189] on span "Orders" at bounding box center [135, 188] width 14 height 6
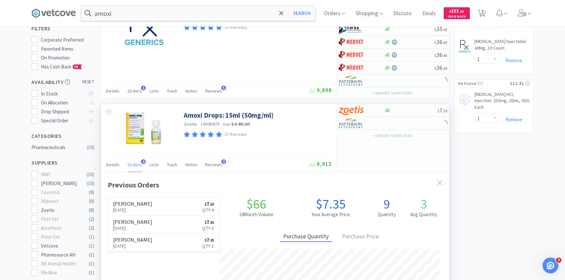
scroll to position [171, 348]
click at [136, 166] on span "Orders" at bounding box center [135, 164] width 14 height 6
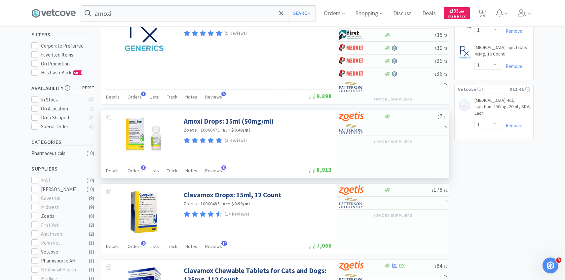
scroll to position [60, 0]
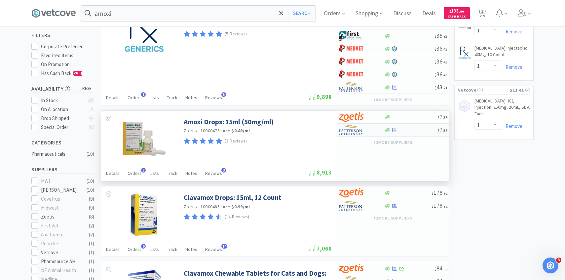
click at [364, 131] on div at bounding box center [357, 129] width 36 height 11
select select "1"
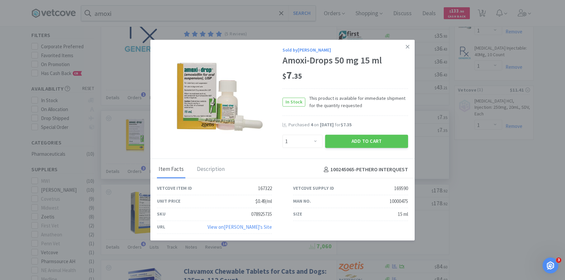
click at [360, 148] on div "Add to Cart" at bounding box center [367, 142] width 86 height 16
click at [359, 143] on button "Add to Cart" at bounding box center [366, 141] width 83 height 13
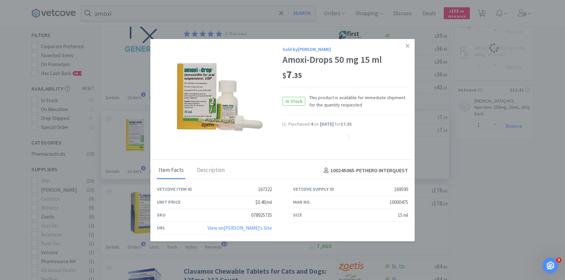
select select "1"
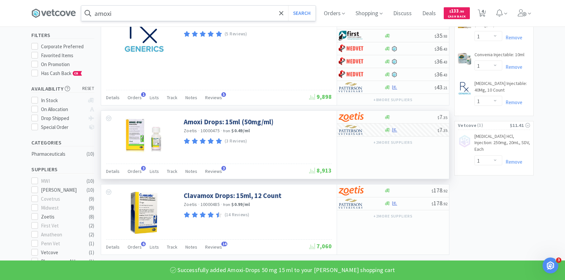
click at [218, 15] on input "amoxi" at bounding box center [198, 13] width 234 height 15
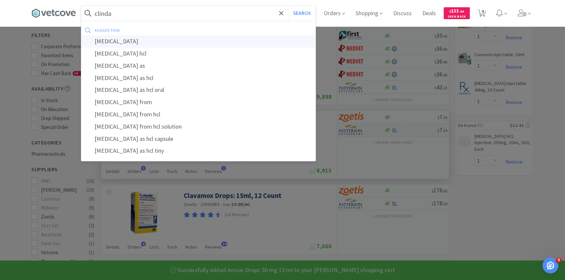
click at [196, 38] on div "[MEDICAL_DATA]" at bounding box center [198, 41] width 234 height 12
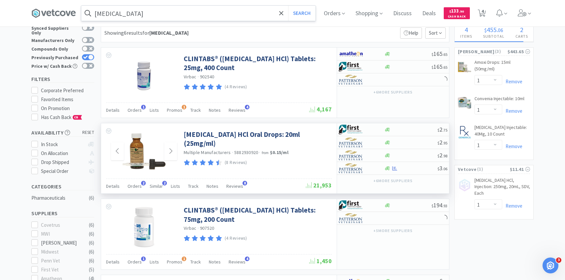
scroll to position [20, 0]
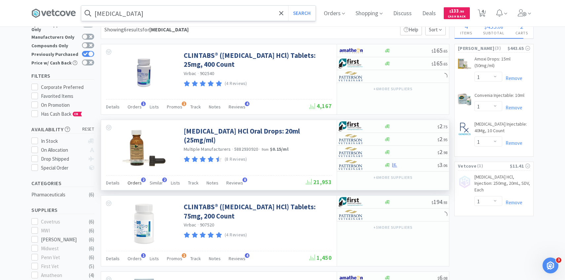
click at [135, 183] on span "Orders" at bounding box center [135, 183] width 14 height 6
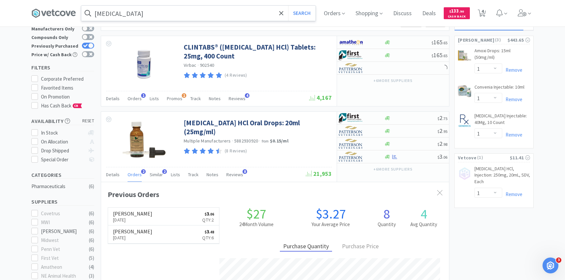
scroll to position [28, 0]
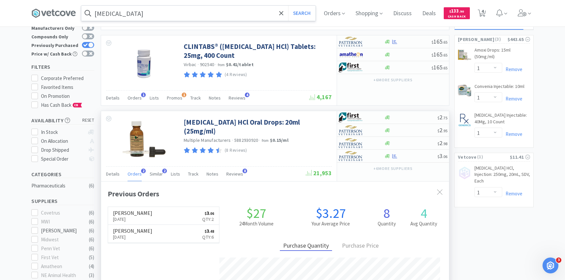
click at [137, 176] on span "Orders" at bounding box center [135, 174] width 14 height 6
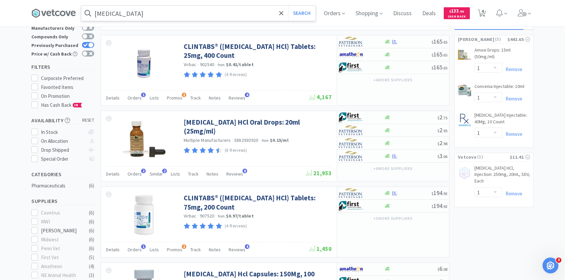
click at [163, 14] on input "[MEDICAL_DATA]" at bounding box center [198, 13] width 234 height 15
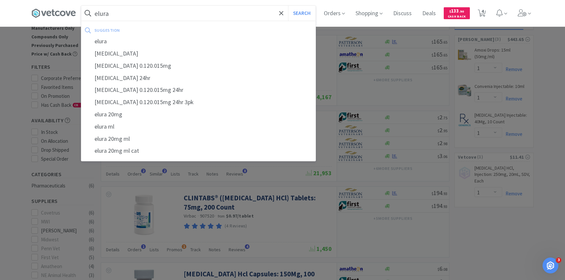
type input "elura"
click at [288, 6] on button "Search" at bounding box center [301, 13] width 27 height 15
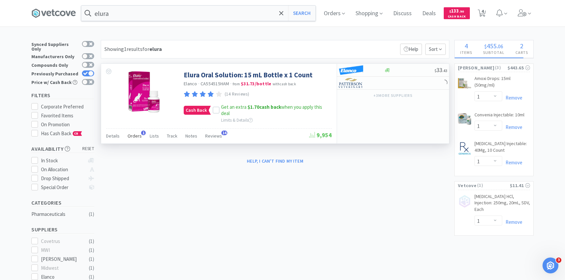
click at [135, 137] on span "Orders" at bounding box center [135, 136] width 14 height 6
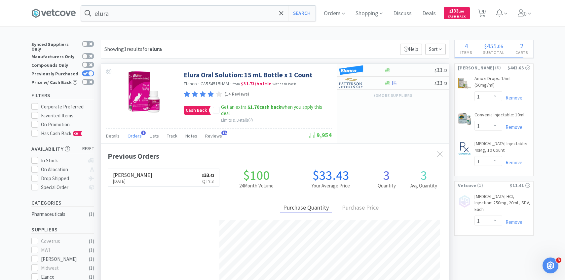
scroll to position [171, 348]
click at [364, 84] on div at bounding box center [357, 82] width 36 height 11
select select "1"
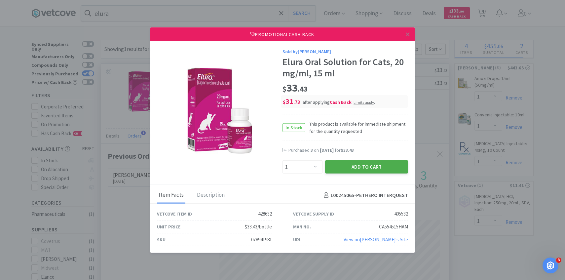
click at [377, 170] on button "Add to Cart" at bounding box center [366, 166] width 83 height 13
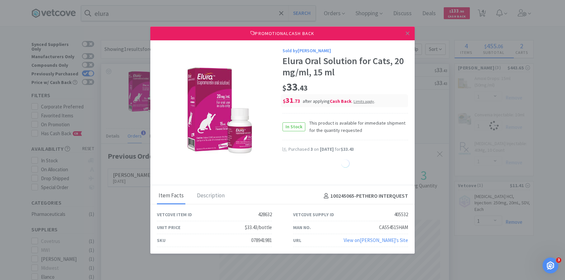
select select "1"
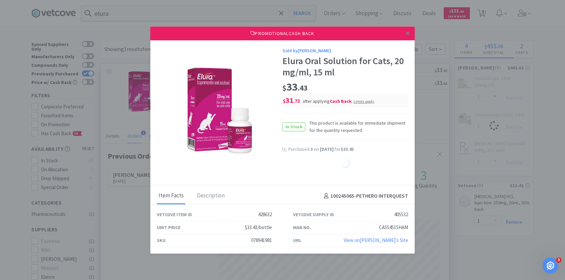
select select "1"
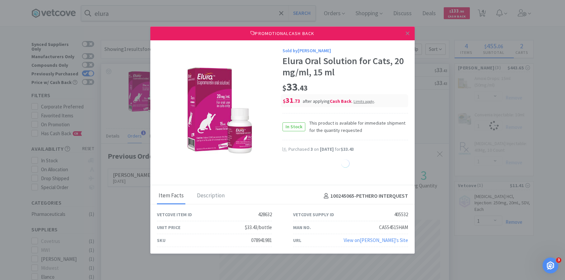
select select "1"
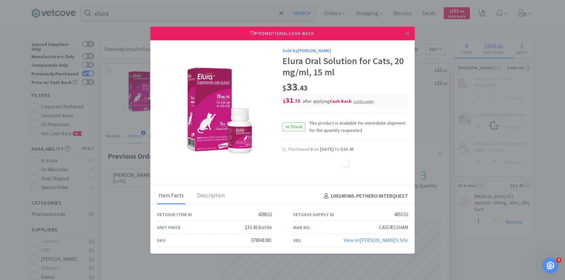
select select "1"
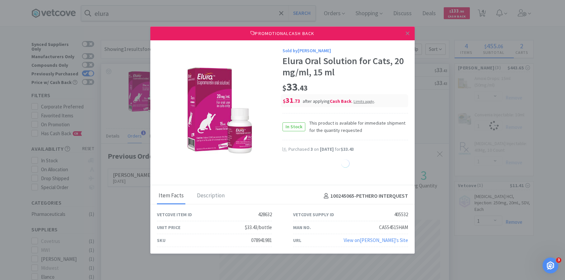
select select "1"
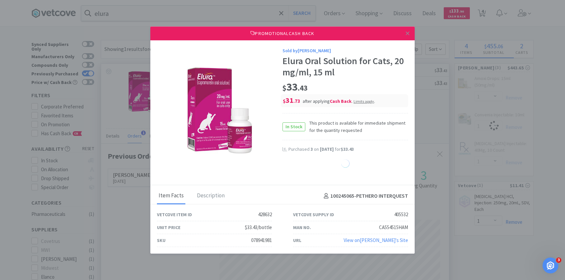
select select "1"
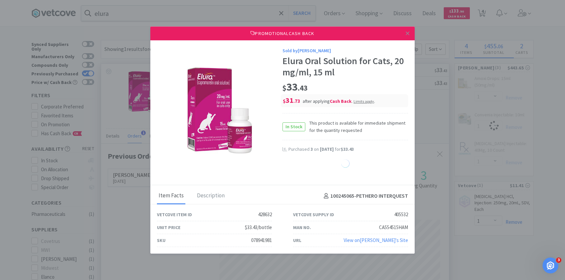
select select "1"
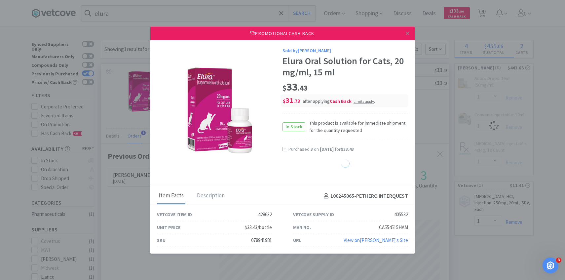
select select "1"
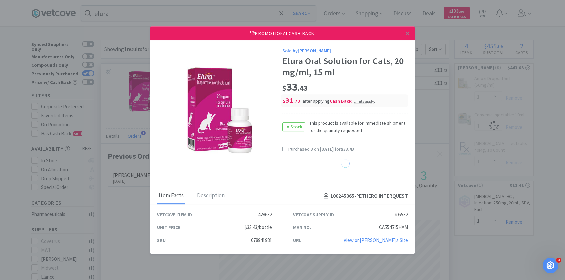
select select "1"
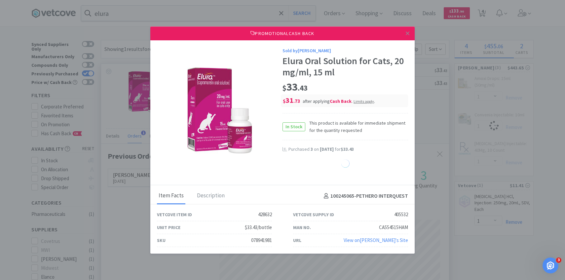
select select "1"
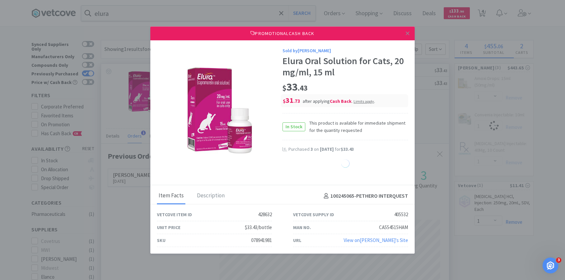
select select "1"
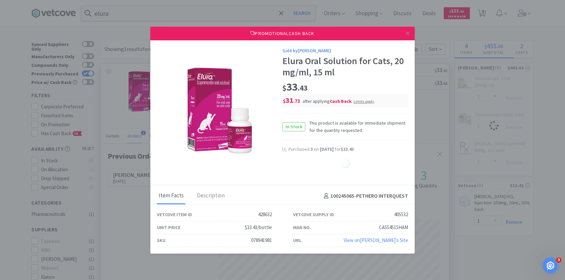
select select "1"
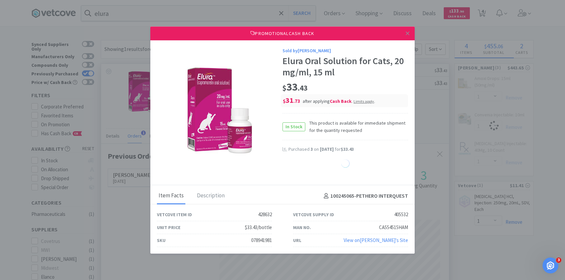
select select "1"
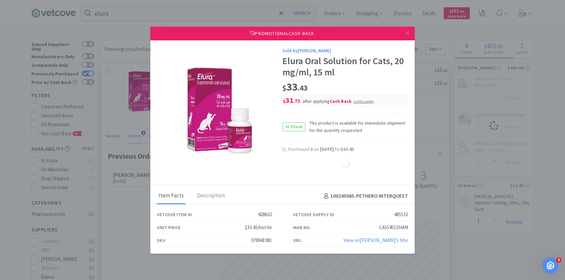
select select "1"
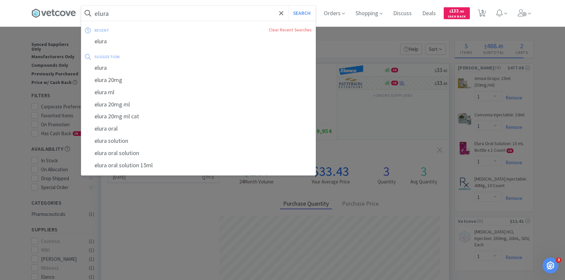
click at [159, 13] on input "elura" at bounding box center [198, 13] width 234 height 15
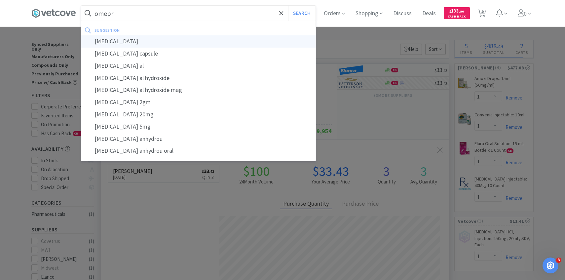
click at [145, 42] on div "[MEDICAL_DATA]" at bounding box center [198, 41] width 234 height 12
type input "[MEDICAL_DATA]"
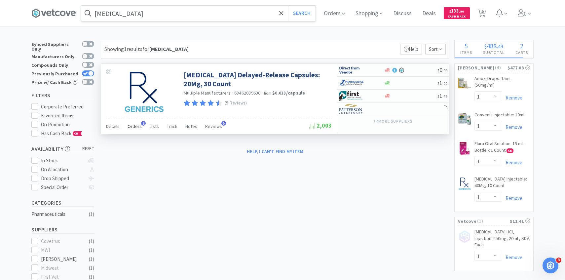
click at [137, 122] on div "Orders 2" at bounding box center [135, 127] width 14 height 13
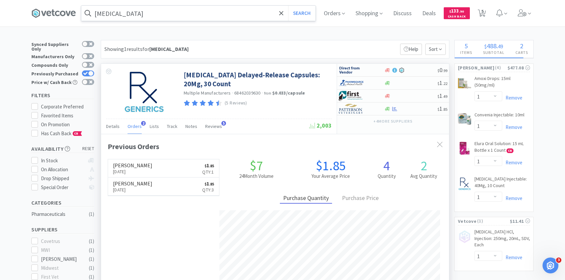
scroll to position [171, 348]
click at [355, 110] on img at bounding box center [351, 109] width 25 height 10
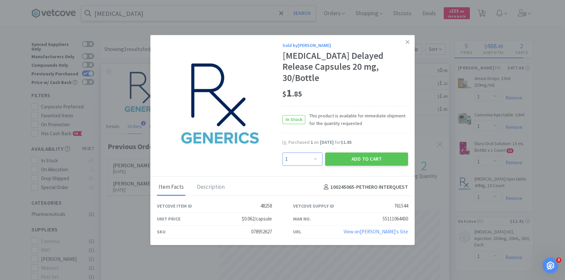
click at [292, 152] on select "Enter Quantity 1 2 3 4 5 6 7 8 9 10 11 12 13 14 15 16 17 18 19 20 Enter Quantity" at bounding box center [303, 158] width 40 height 13
select select "2"
click at [283, 152] on select "Enter Quantity 1 2 3 4 5 6 7 8 9 10 11 12 13 14 15 16 17 18 19 20 Enter Quantity" at bounding box center [303, 158] width 40 height 13
click at [348, 154] on button "Add to Cart" at bounding box center [366, 158] width 83 height 13
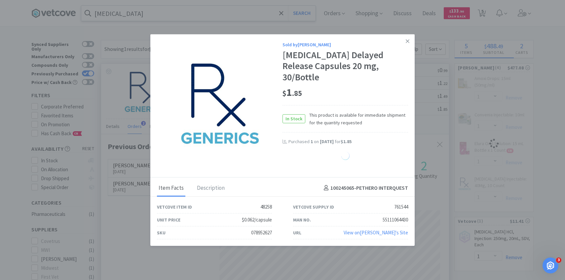
select select "2"
select select "1"
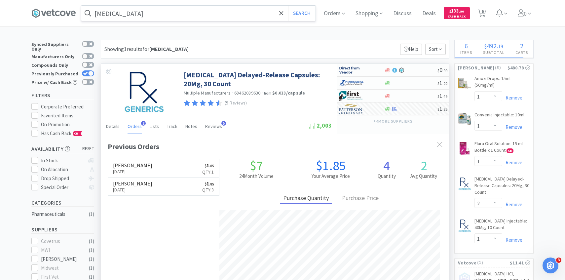
click at [159, 19] on input "[MEDICAL_DATA]" at bounding box center [198, 13] width 234 height 15
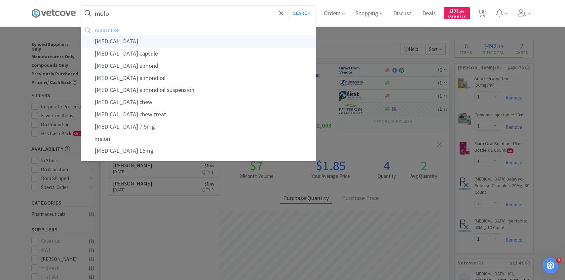
click at [151, 44] on div "[MEDICAL_DATA]" at bounding box center [198, 41] width 234 height 12
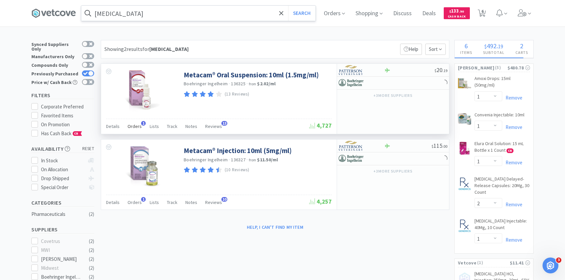
click at [135, 124] on span "Orders" at bounding box center [135, 126] width 14 height 6
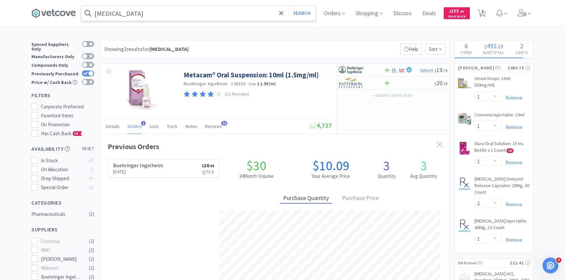
scroll to position [171, 348]
click at [151, 15] on input "[MEDICAL_DATA]" at bounding box center [198, 13] width 234 height 15
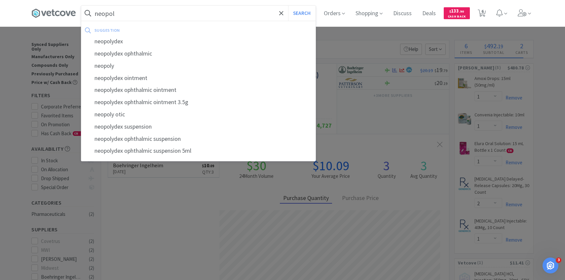
type input "neopol"
click at [288, 6] on button "Search" at bounding box center [301, 13] width 27 height 15
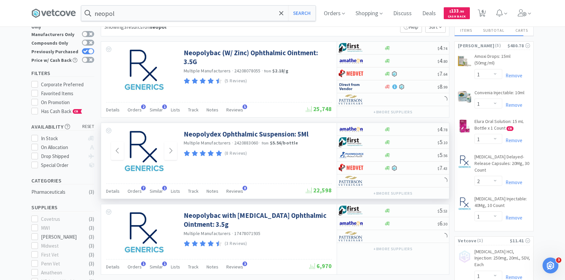
scroll to position [26, 0]
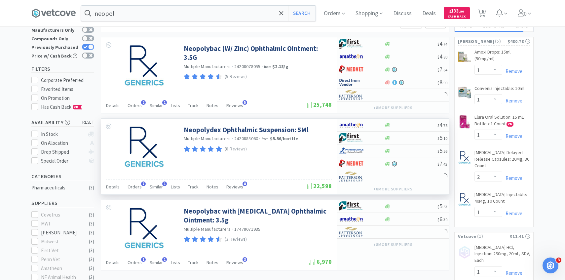
click at [141, 191] on div "Details Orders 7 Similar 1 Lists Track Notes Reviews 8" at bounding box center [206, 188] width 200 height 13
click at [139, 189] on span "Orders" at bounding box center [135, 187] width 14 height 6
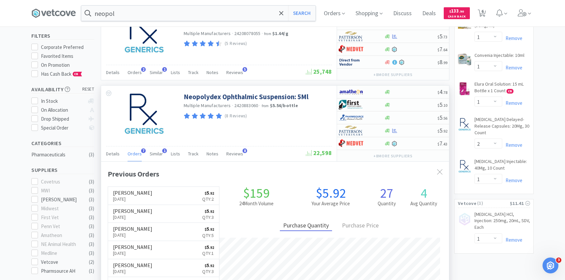
scroll to position [61, 0]
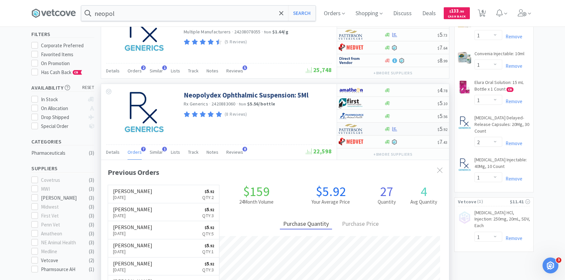
click at [352, 132] on img at bounding box center [351, 129] width 25 height 10
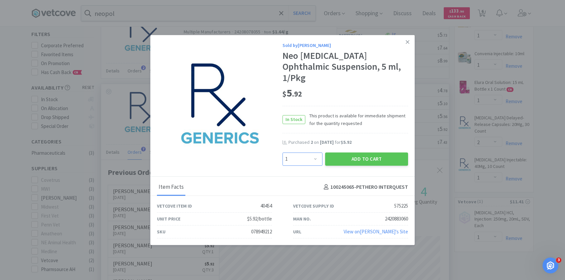
click at [311, 154] on select "Enter Quantity 1 2 3 4 5 6 7 8 9 10 11 12 13 14 15 16 17 18 19 20 Enter Quantity" at bounding box center [303, 158] width 40 height 13
select select "3"
click at [283, 152] on select "Enter Quantity 1 2 3 4 5 6 7 8 9 10 11 12 13 14 15 16 17 18 19 20 Enter Quantity" at bounding box center [303, 158] width 40 height 13
click at [352, 158] on button "Add to Cart" at bounding box center [366, 158] width 83 height 13
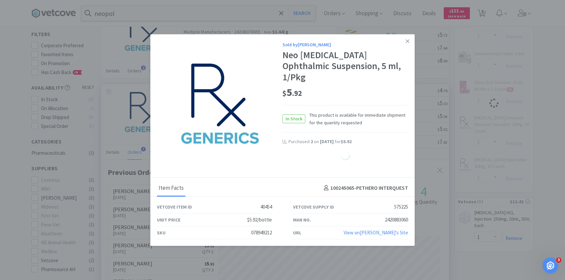
select select "3"
select select "2"
select select "1"
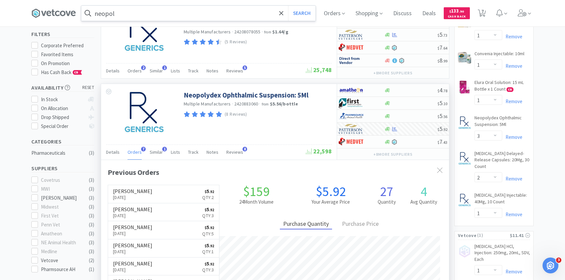
click at [150, 16] on input "neopol" at bounding box center [198, 13] width 234 height 15
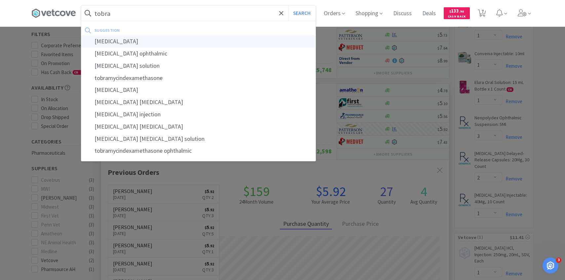
click at [148, 37] on div "[MEDICAL_DATA]" at bounding box center [198, 41] width 234 height 12
type input "[MEDICAL_DATA]"
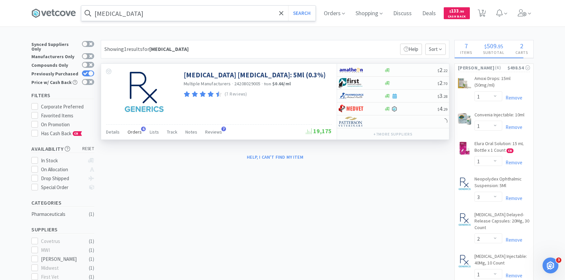
click at [140, 132] on span "Orders" at bounding box center [135, 132] width 14 height 6
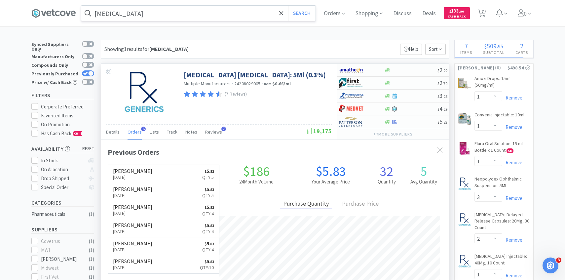
scroll to position [171, 348]
click at [351, 120] on img at bounding box center [351, 122] width 25 height 10
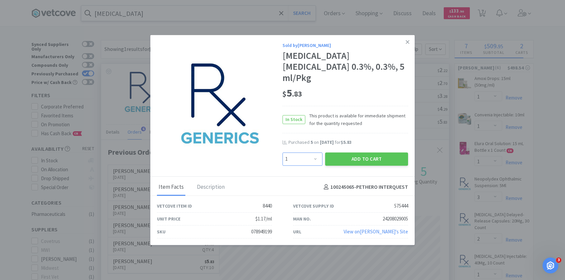
click at [303, 158] on select "Enter Quantity 1 2 3 4 5 6 7 8 9 10 11 12 13 14 15 16 17 18 19 20 Enter Quantity" at bounding box center [303, 158] width 40 height 13
select select "3"
click at [283, 152] on select "Enter Quantity 1 2 3 4 5 6 7 8 9 10 11 12 13 14 15 16 17 18 19 20 Enter Quantity" at bounding box center [303, 158] width 40 height 13
click at [348, 152] on button "Add to Cart" at bounding box center [366, 158] width 83 height 13
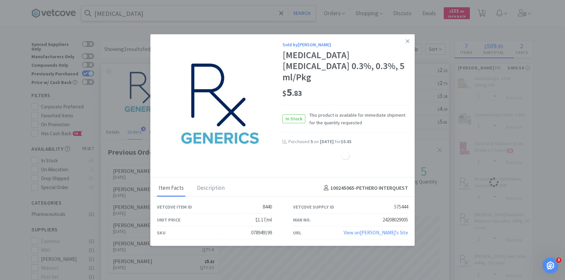
select select "3"
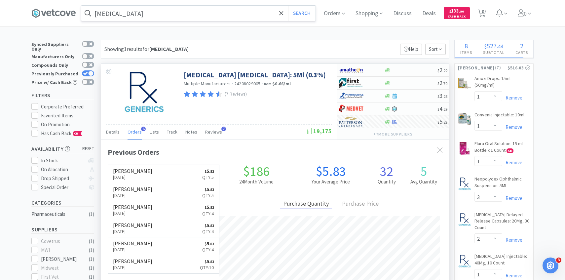
click at [150, 13] on input "[MEDICAL_DATA]" at bounding box center [198, 13] width 234 height 15
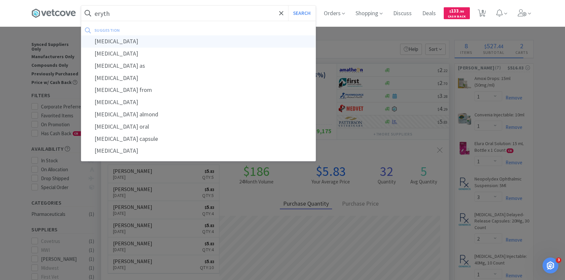
click at [151, 40] on div "[MEDICAL_DATA]" at bounding box center [198, 41] width 234 height 12
type input "[MEDICAL_DATA]"
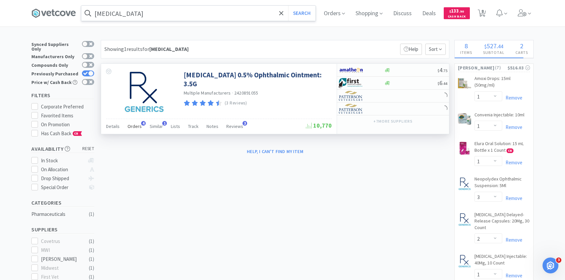
click at [132, 126] on span "Orders" at bounding box center [135, 126] width 14 height 6
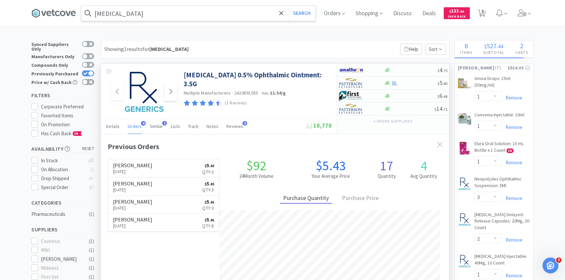
scroll to position [171, 348]
click at [362, 87] on img at bounding box center [351, 83] width 25 height 10
select select "1"
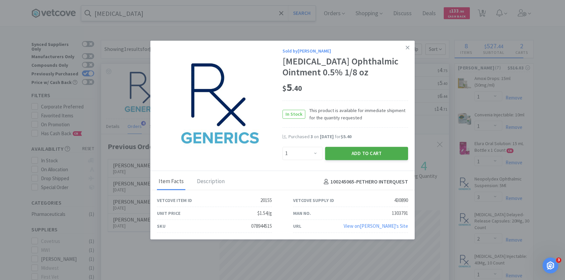
click at [343, 155] on button "Add to Cart" at bounding box center [366, 153] width 83 height 13
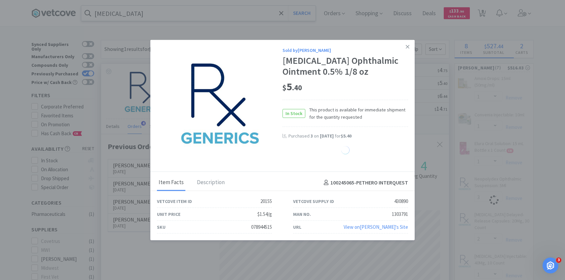
select select "1"
select select "3"
select select "2"
select select "1"
select select "3"
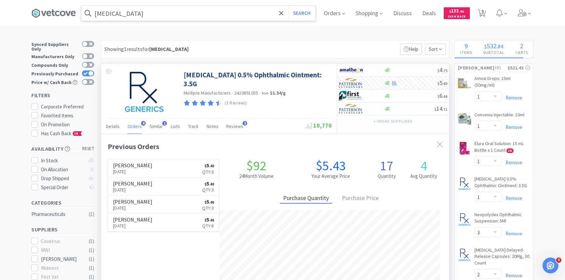
click at [149, 11] on input "[MEDICAL_DATA]" at bounding box center [198, 13] width 234 height 15
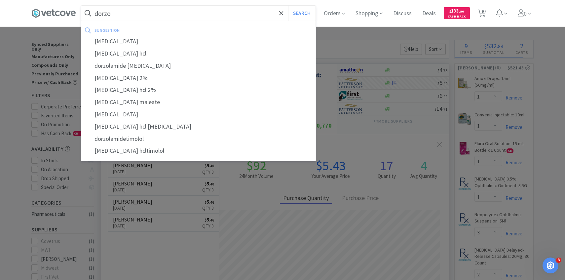
click at [288, 6] on button "Search" at bounding box center [301, 13] width 27 height 15
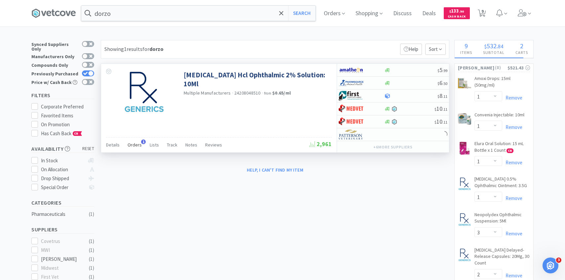
click at [131, 144] on span "Orders" at bounding box center [135, 145] width 14 height 6
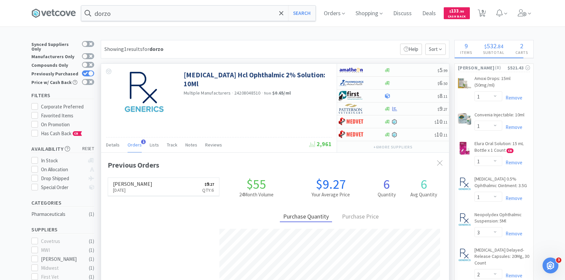
scroll to position [171, 348]
click at [158, 14] on input "dorzo" at bounding box center [198, 13] width 234 height 15
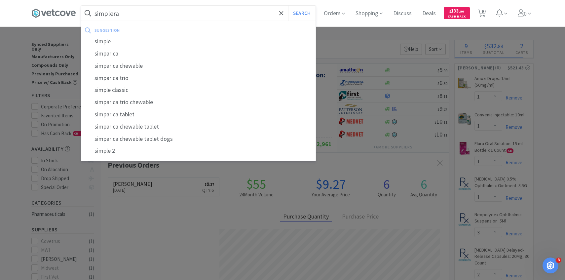
type input "simplera"
click at [288, 6] on button "Search" at bounding box center [301, 13] width 27 height 15
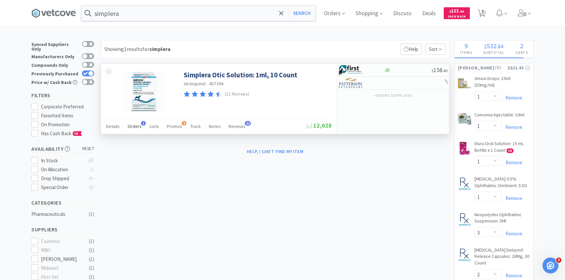
click at [137, 128] on span "Orders" at bounding box center [135, 126] width 14 height 6
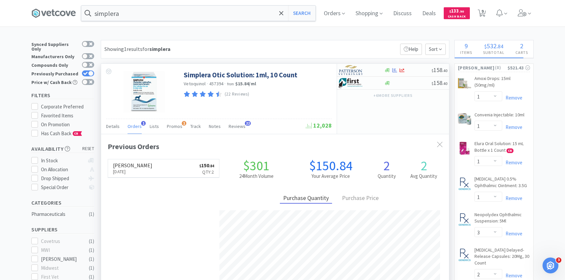
scroll to position [171, 348]
click at [365, 70] on div at bounding box center [357, 69] width 36 height 11
select select "1"
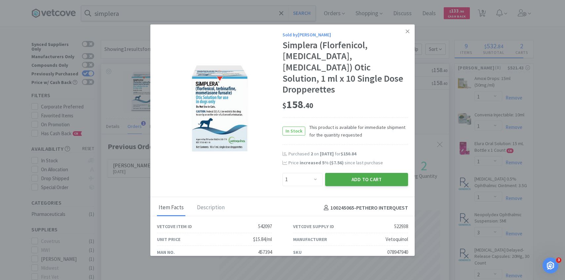
click at [358, 173] on button "Add to Cart" at bounding box center [366, 179] width 83 height 13
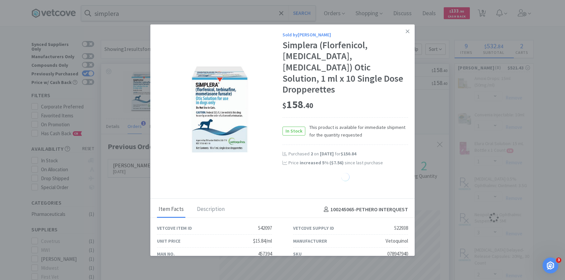
select select "1"
select select "3"
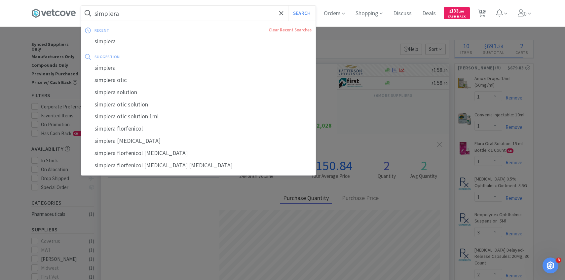
click at [153, 14] on input "simplera" at bounding box center [198, 13] width 234 height 15
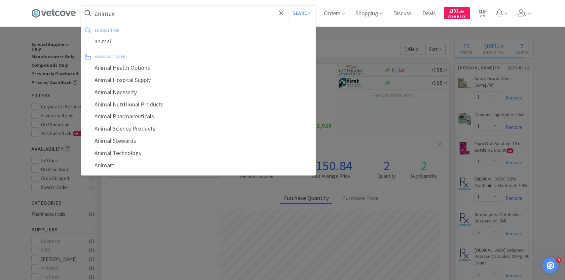
type input "animax"
click at [288, 6] on button "Search" at bounding box center [301, 13] width 27 height 15
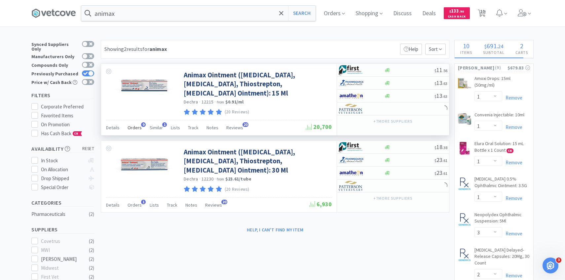
click at [138, 127] on span "Orders" at bounding box center [135, 128] width 14 height 6
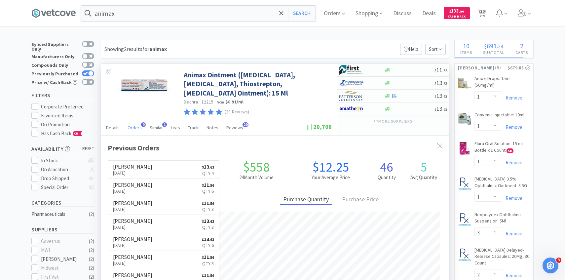
scroll to position [177, 348]
click at [370, 97] on strong "Connect to [GEOGRAPHIC_DATA]" at bounding box center [400, 99] width 66 height 6
click at [361, 98] on img at bounding box center [351, 96] width 25 height 10
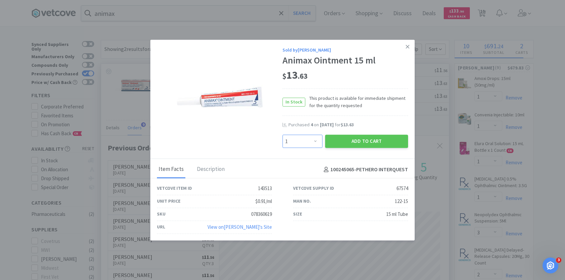
click at [296, 139] on select "Enter Quantity 1 2 3 4 5 6 7 8 9 10 11 12 13 14 15 16 17 18 19 20 Enter Quantity" at bounding box center [303, 141] width 40 height 13
select select "4"
click at [283, 135] on select "Enter Quantity 1 2 3 4 5 6 7 8 9 10 11 12 13 14 15 16 17 18 19 20 Enter Quantity" at bounding box center [303, 141] width 40 height 13
click at [351, 143] on button "Add to Cart" at bounding box center [366, 141] width 83 height 13
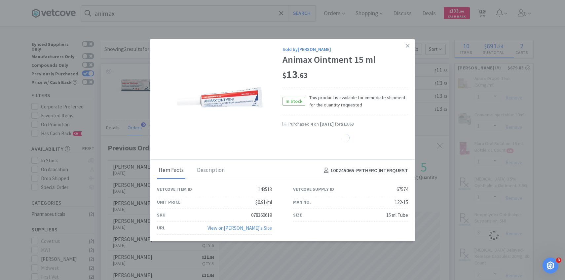
select select "4"
select select "1"
select select "3"
select select "2"
select select "1"
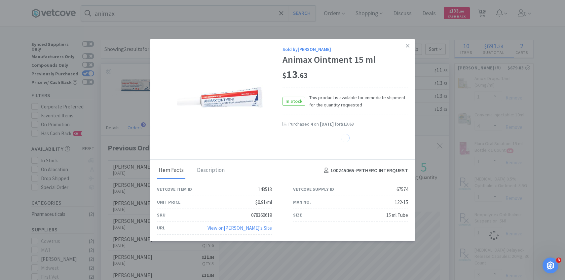
select select "3"
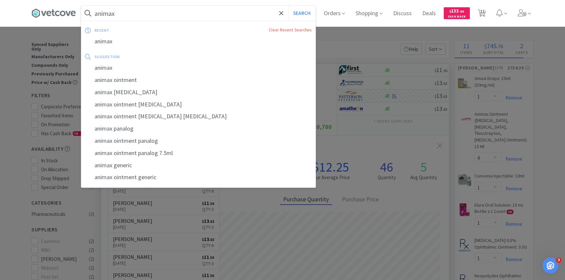
click at [153, 19] on input "animax" at bounding box center [198, 13] width 234 height 15
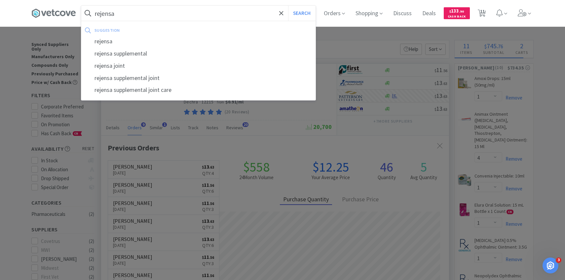
type input "rejensa"
click at [288, 6] on button "Search" at bounding box center [301, 13] width 27 height 15
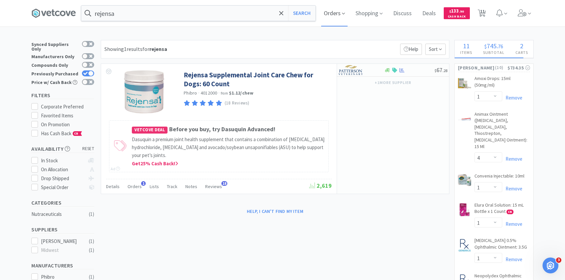
click at [328, 13] on span "Orders" at bounding box center [334, 13] width 26 height 26
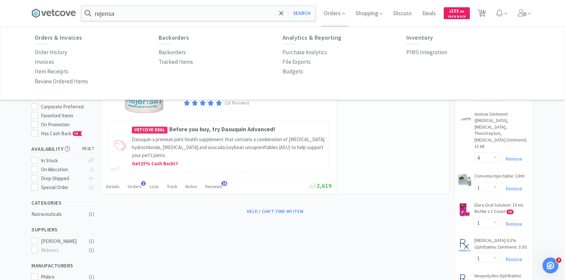
click at [413, 53] on p "PIMS Integration" at bounding box center [427, 52] width 41 height 9
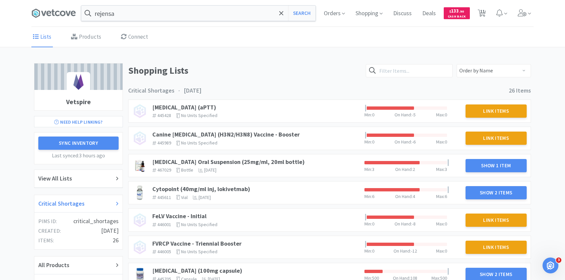
click at [84, 205] on div "Critical Shortages" at bounding box center [78, 204] width 80 height 10
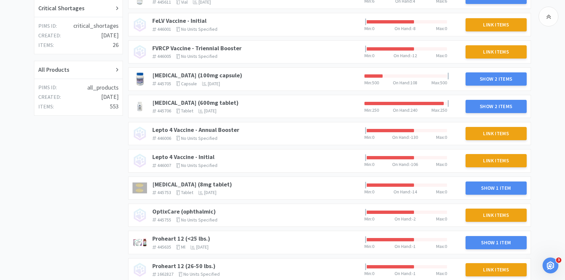
scroll to position [196, 0]
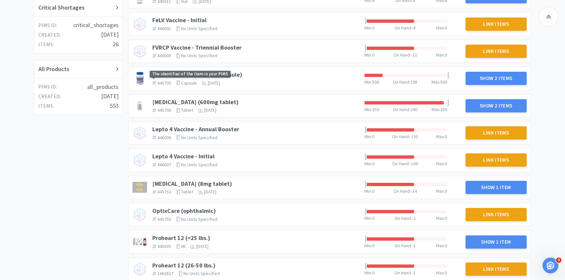
click at [173, 80] on span "445705 The identifier of the item in your PIMS" at bounding box center [164, 83] width 24 height 6
click at [197, 73] on link "[MEDICAL_DATA] (100mg capsule)" at bounding box center [197, 75] width 90 height 8
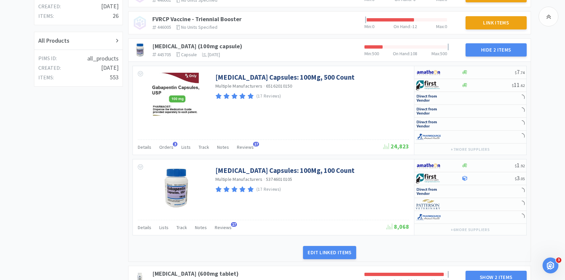
scroll to position [240, 0]
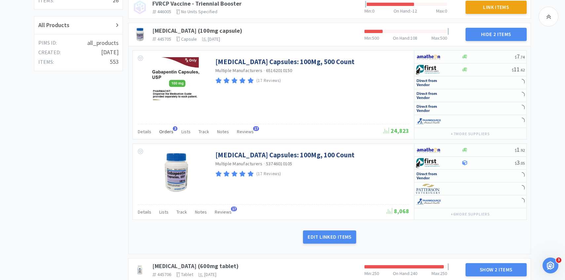
click at [169, 129] on span "Orders" at bounding box center [166, 132] width 14 height 6
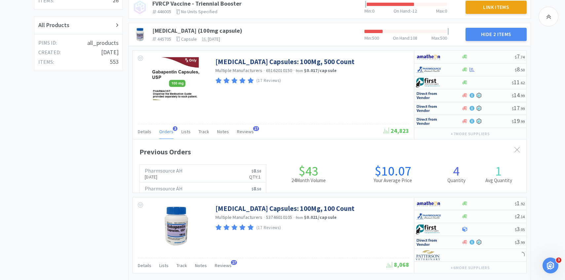
scroll to position [181, 394]
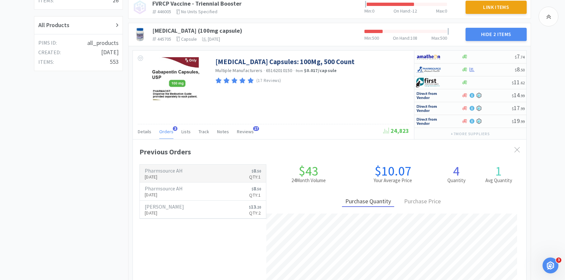
click at [195, 177] on link "Pharmsource AH [DATE] $ 8 . 50 Qty: 1" at bounding box center [203, 174] width 126 height 18
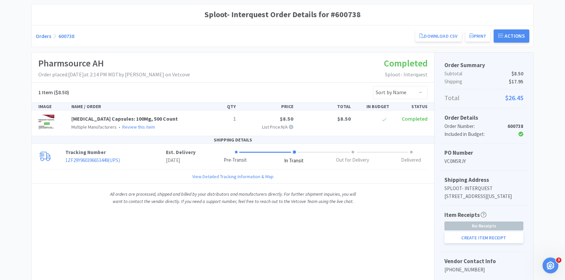
scroll to position [58, 0]
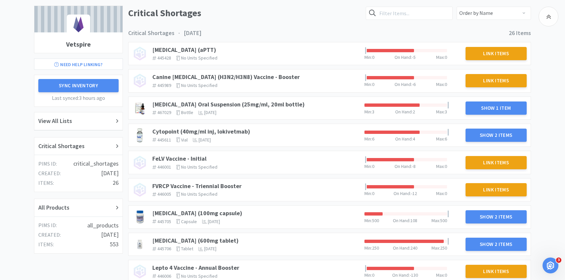
scroll to position [240, 0]
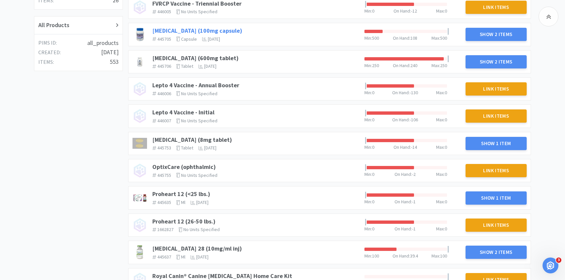
click at [183, 28] on link "[MEDICAL_DATA] (100mg capsule)" at bounding box center [197, 31] width 90 height 8
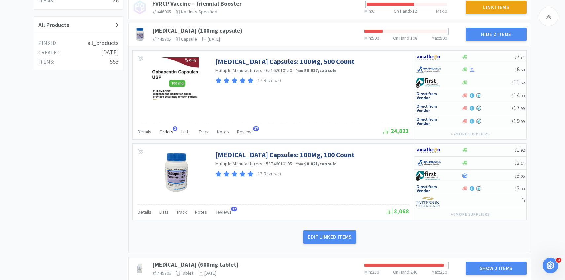
click at [168, 131] on span "Orders" at bounding box center [166, 132] width 14 height 6
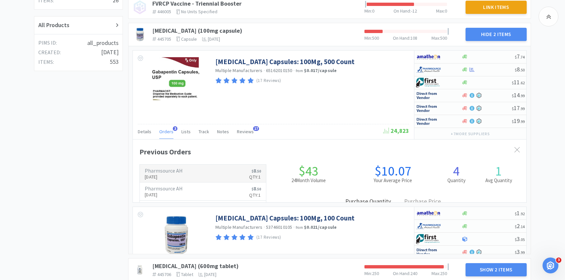
scroll to position [181, 394]
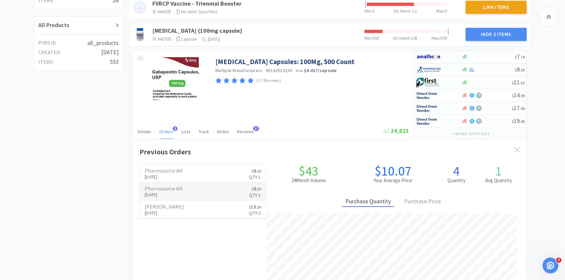
click at [168, 189] on h6 "Pharmsource AH" at bounding box center [164, 188] width 38 height 5
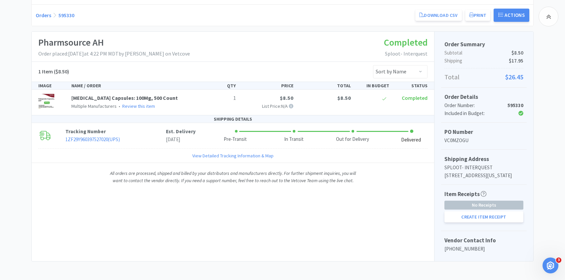
scroll to position [87, 0]
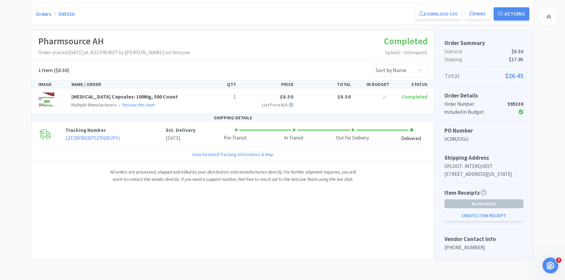
click at [458, 219] on button "Create Item Receipt" at bounding box center [484, 215] width 79 height 11
select select "1"
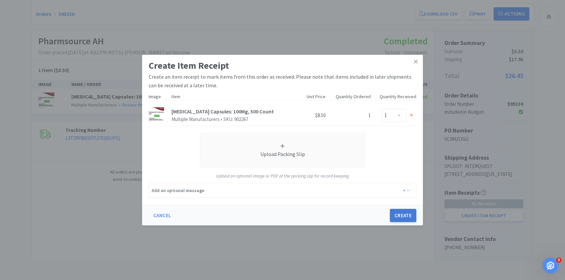
click at [408, 217] on button "Create" at bounding box center [403, 215] width 26 height 13
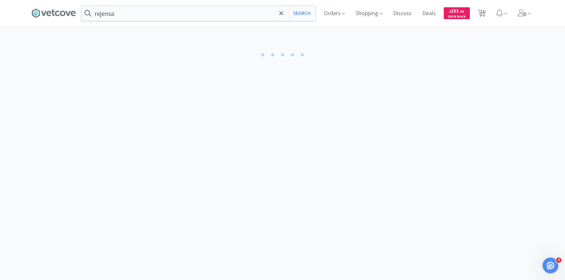
select select "1"
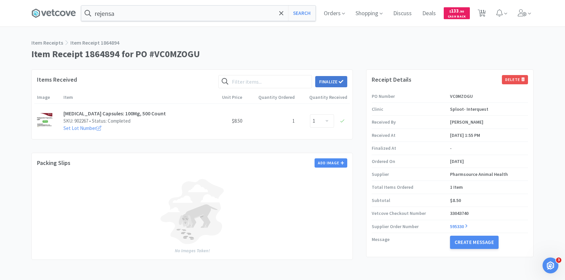
click at [339, 82] on icon at bounding box center [341, 81] width 5 height 5
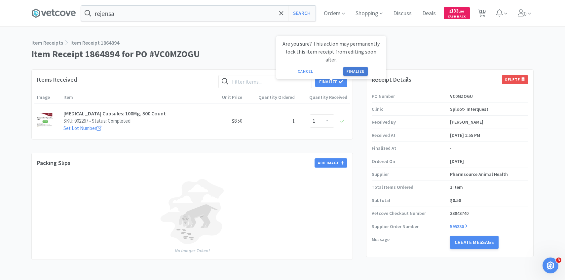
click at [357, 67] on button "Finalize" at bounding box center [356, 71] width 24 height 9
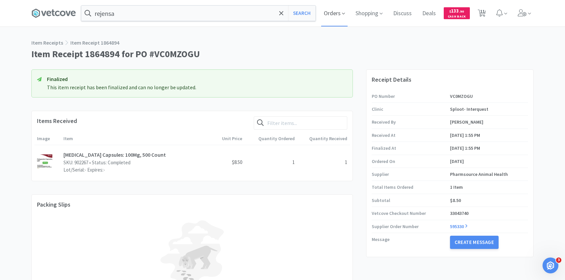
click at [330, 10] on span "Orders" at bounding box center [334, 13] width 26 height 26
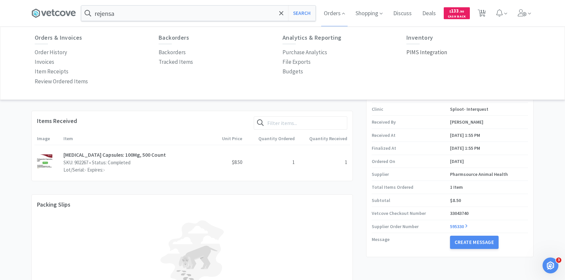
click at [426, 51] on p "PIMS Integration" at bounding box center [427, 52] width 41 height 9
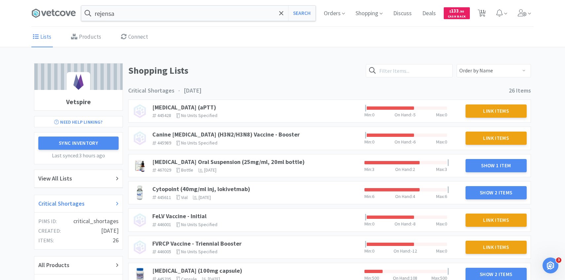
click at [111, 202] on div "Critical Shortages" at bounding box center [78, 204] width 80 height 10
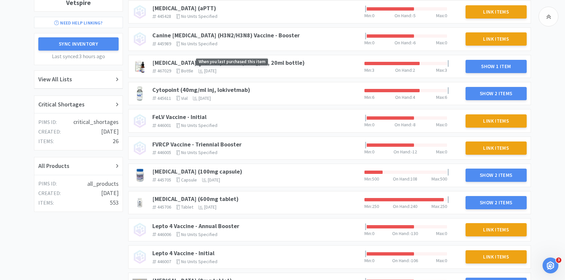
scroll to position [106, 0]
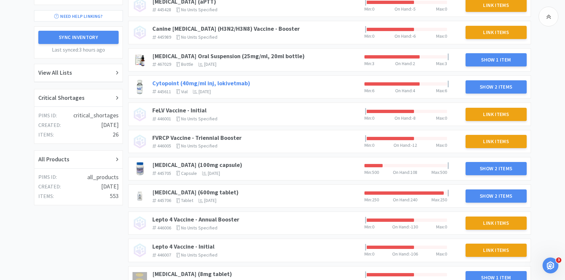
click at [242, 82] on link "Cytopoint (40mg/ml inj, lokivetmab)" at bounding box center [201, 83] width 98 height 8
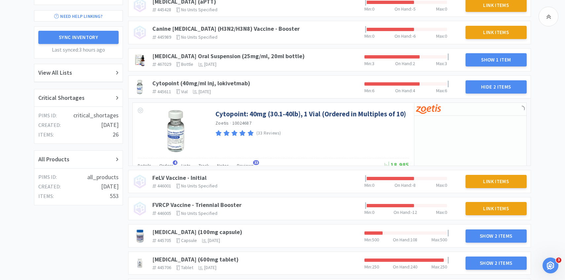
scroll to position [125, 0]
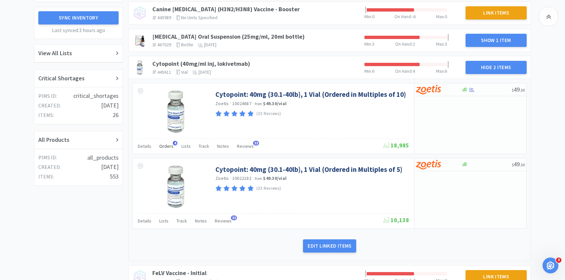
click at [168, 143] on span "Orders" at bounding box center [166, 146] width 14 height 6
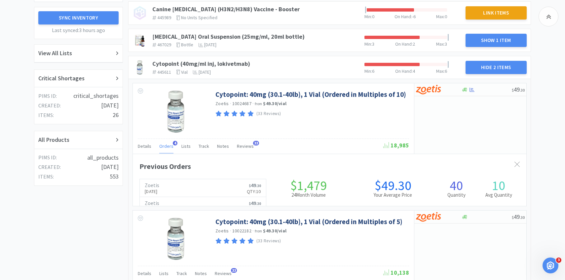
click at [168, 143] on span "Orders" at bounding box center [166, 146] width 14 height 6
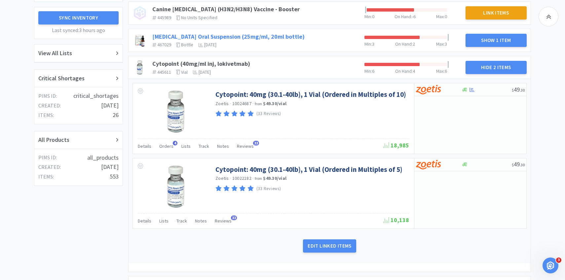
click at [261, 35] on link "[MEDICAL_DATA] Oral Suspension (25mg/ml, 20ml bottle)" at bounding box center [228, 37] width 152 height 8
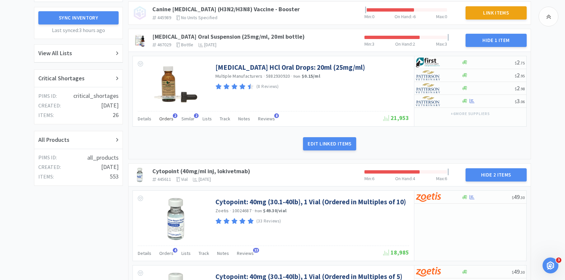
click at [168, 118] on span "Orders" at bounding box center [166, 119] width 14 height 6
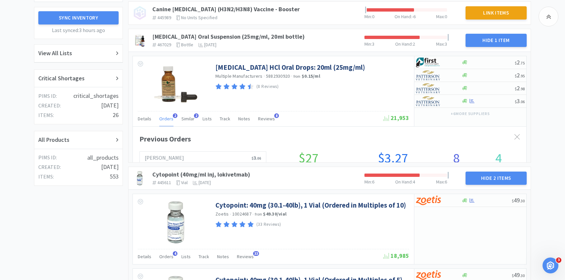
scroll to position [181, 394]
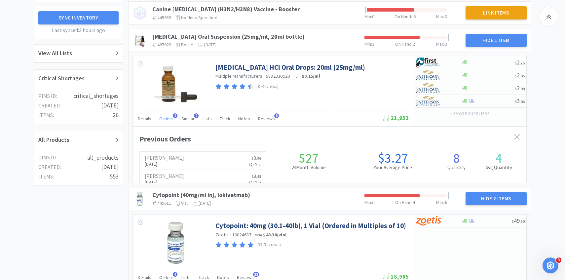
click at [168, 118] on span "Orders" at bounding box center [166, 119] width 14 height 6
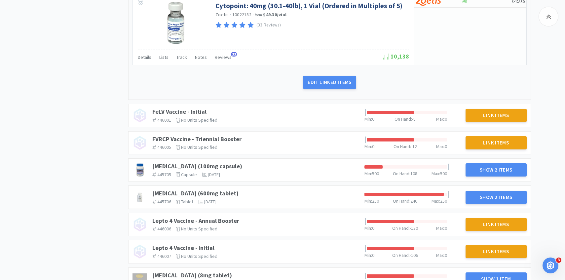
scroll to position [419, 0]
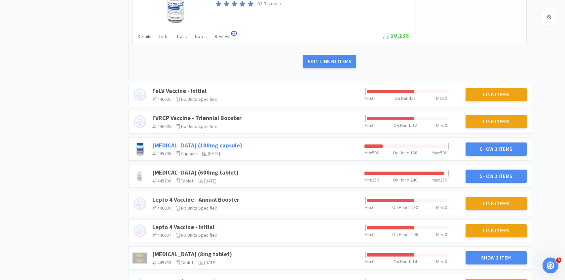
click at [215, 145] on link "[MEDICAL_DATA] (100mg capsule)" at bounding box center [197, 145] width 90 height 8
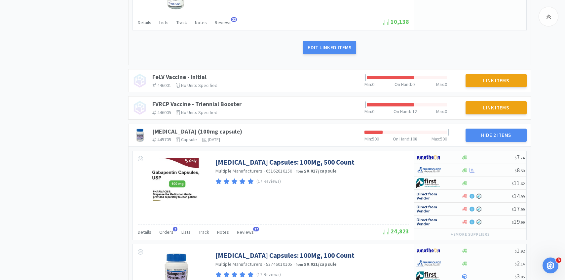
scroll to position [465, 0]
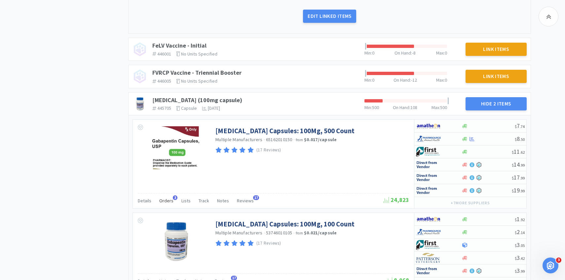
click at [167, 203] on span "Orders" at bounding box center [166, 201] width 14 height 6
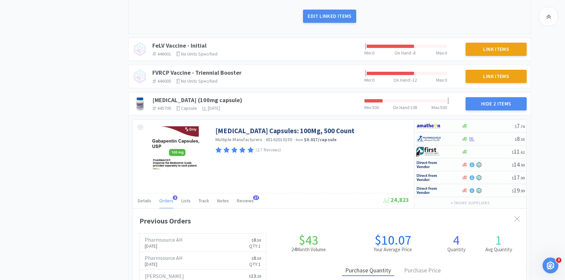
scroll to position [181, 394]
click at [167, 203] on span "Orders" at bounding box center [166, 201] width 14 height 6
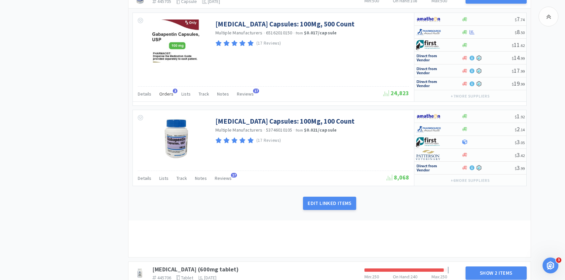
scroll to position [751, 0]
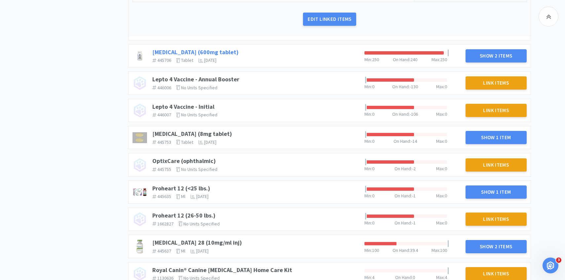
click at [212, 51] on link "[MEDICAL_DATA] (600mg tablet)" at bounding box center [195, 52] width 86 height 8
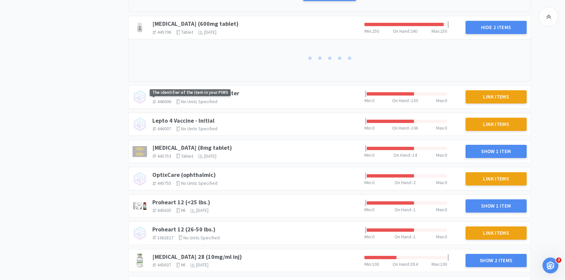
scroll to position [779, 0]
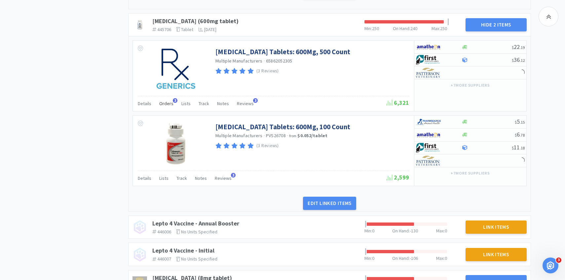
click at [167, 104] on span "Orders" at bounding box center [166, 104] width 14 height 6
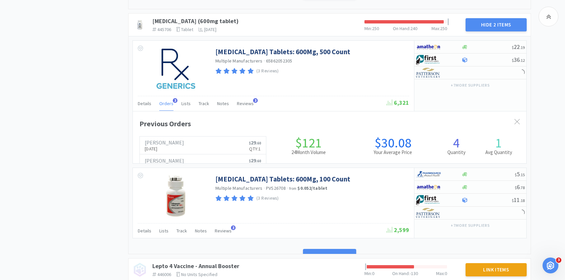
scroll to position [181, 394]
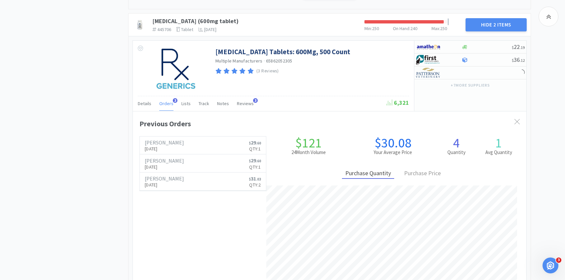
click at [167, 104] on span "Orders" at bounding box center [166, 104] width 14 height 6
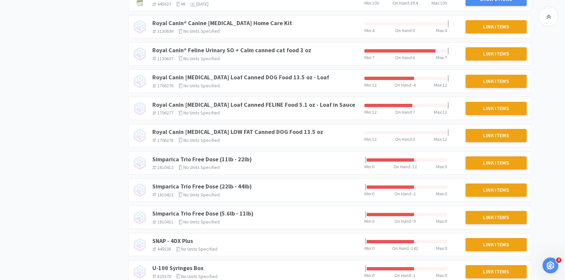
scroll to position [1212, 0]
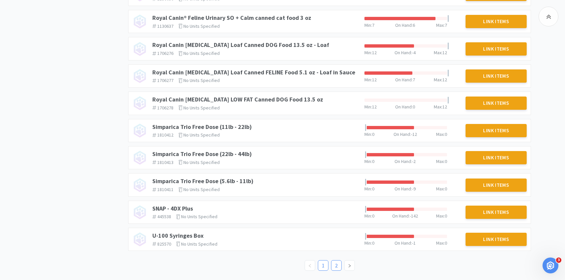
click at [334, 263] on link "2" at bounding box center [337, 266] width 10 height 10
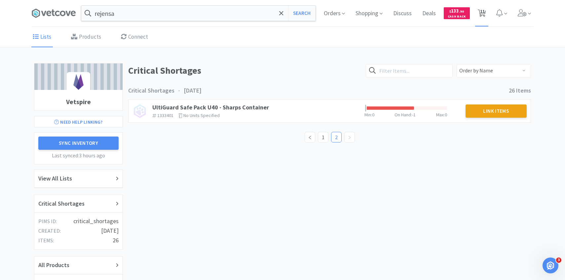
click at [483, 12] on span "11" at bounding box center [482, 11] width 5 height 26
select select "1"
select select "4"
select select "1"
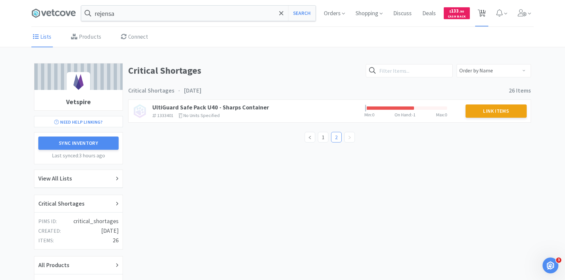
select select "1"
select select "3"
select select "2"
select select "1"
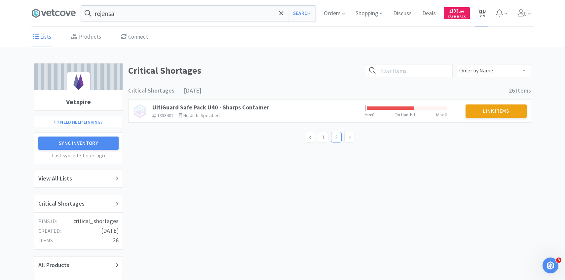
select select "3"
select select "1"
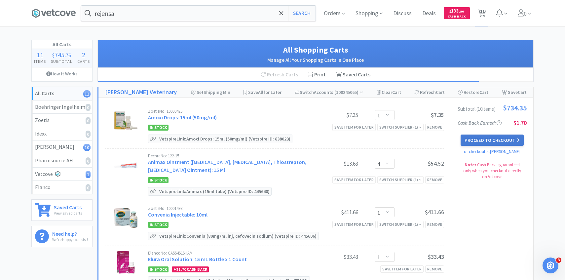
click at [475, 137] on button "Proceed to Checkout" at bounding box center [492, 140] width 63 height 11
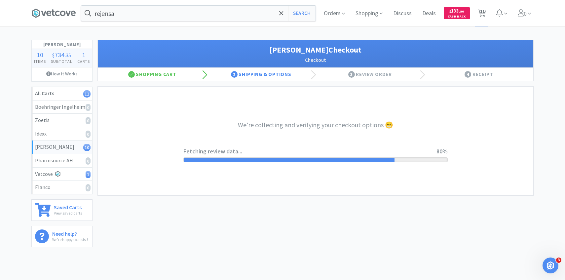
select select "1"
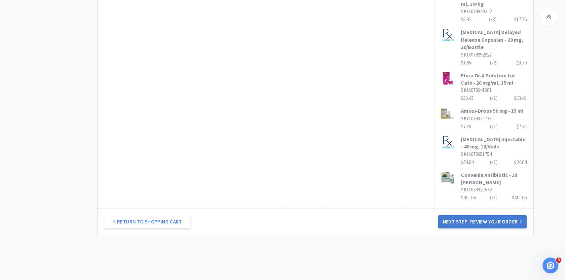
click at [461, 215] on button "Next Step: Review Your Order" at bounding box center [482, 221] width 89 height 13
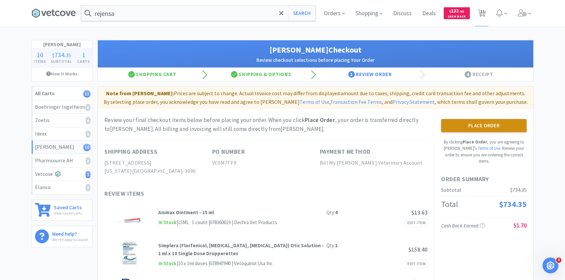
click at [500, 125] on button "Place Order" at bounding box center [484, 125] width 86 height 13
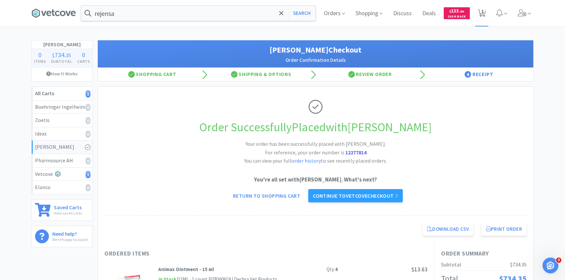
click at [482, 14] on span "1" at bounding box center [483, 11] width 2 height 26
select select "1"
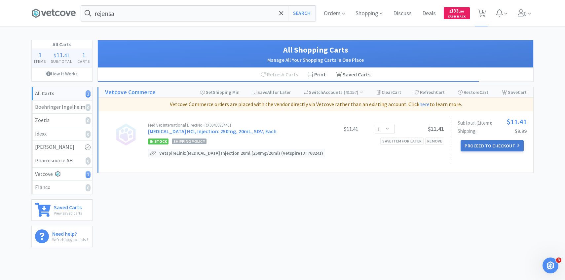
click at [482, 145] on button "Proceed to Checkout" at bounding box center [492, 145] width 63 height 11
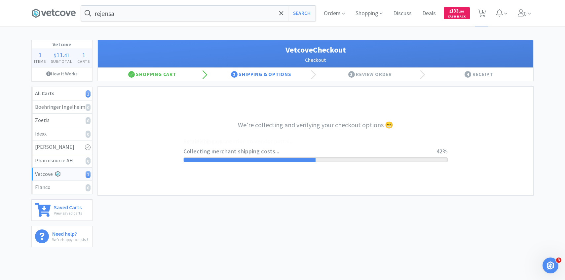
select select "2489"
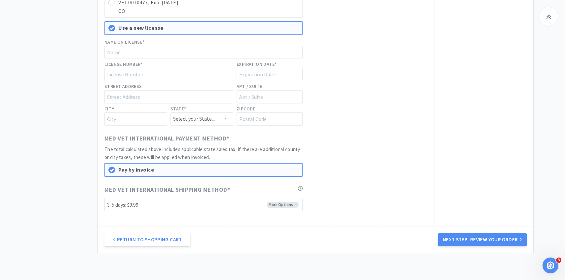
scroll to position [411, 0]
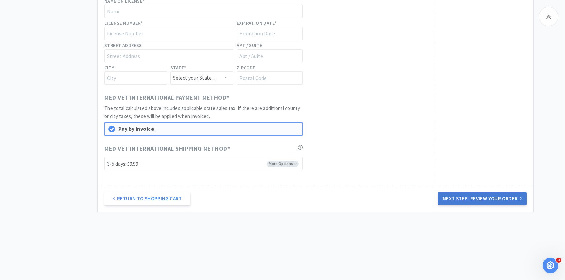
click at [466, 194] on button "Next Step: Review Your Order" at bounding box center [482, 198] width 89 height 13
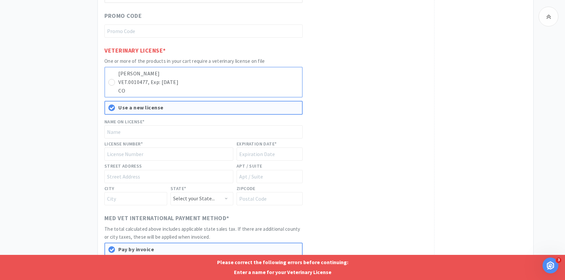
click at [211, 88] on p "CO" at bounding box center [208, 91] width 181 height 9
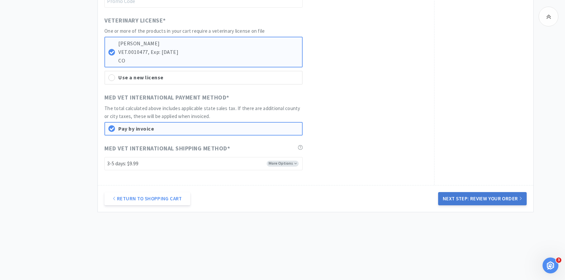
click at [450, 198] on button "Next Step: Review Your Order" at bounding box center [482, 198] width 89 height 13
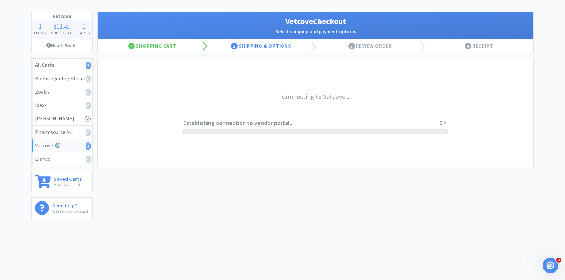
scroll to position [0, 0]
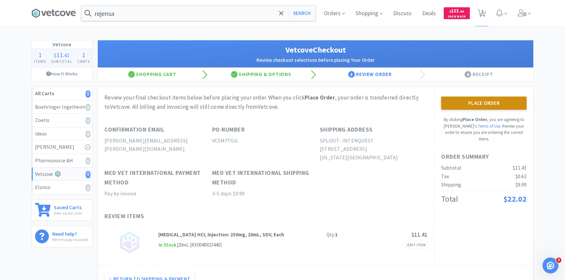
click at [462, 105] on button "Place Order" at bounding box center [484, 103] width 86 height 13
